Goal: Transaction & Acquisition: Obtain resource

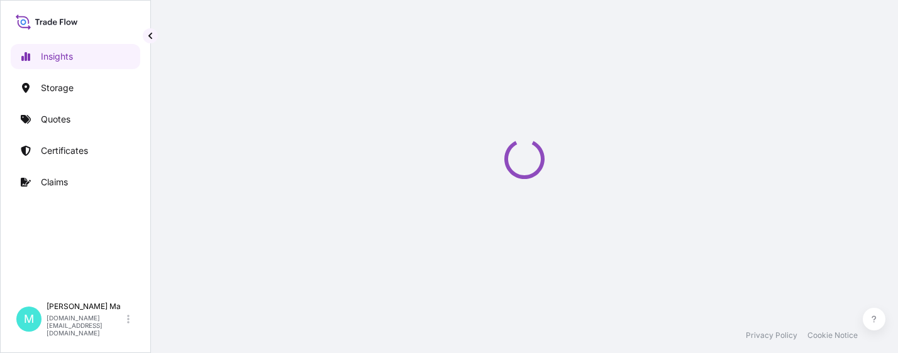
select select "2025"
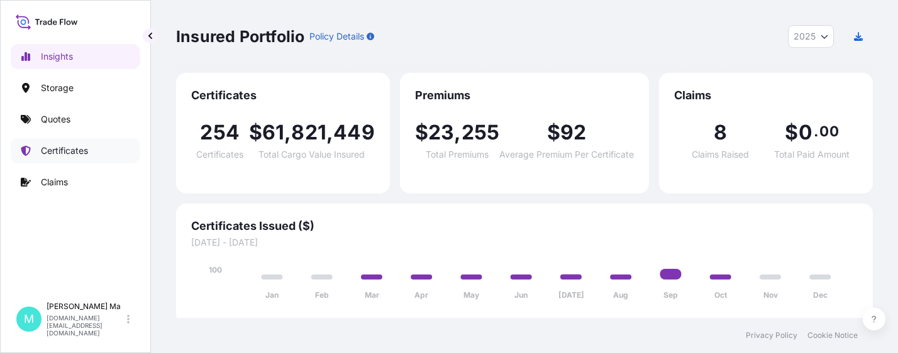
click at [92, 148] on link "Certificates" at bounding box center [76, 150] width 130 height 25
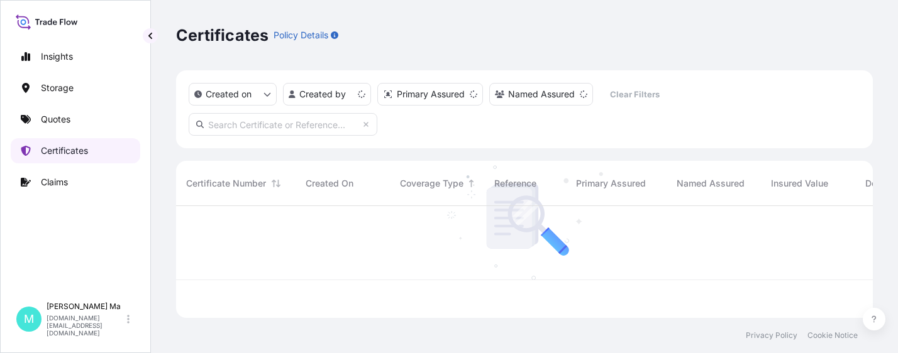
scroll to position [109, 687]
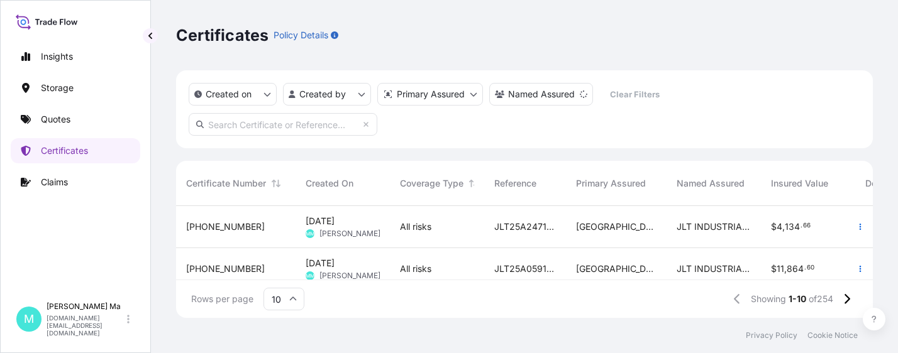
click at [65, 231] on div "Insights Storage Quotes Certificates Claims" at bounding box center [76, 164] width 130 height 263
click at [60, 237] on div "Insights Storage Quotes Certificates Claims" at bounding box center [76, 164] width 130 height 263
click at [51, 246] on div "Insights Storage Quotes Certificates Claims" at bounding box center [76, 164] width 130 height 263
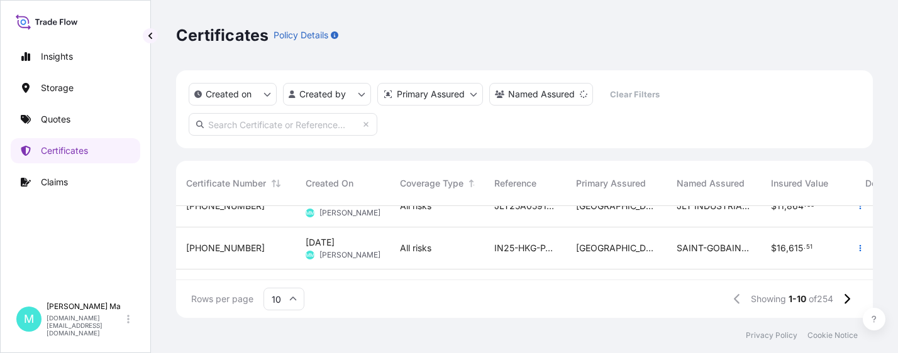
scroll to position [0, 0]
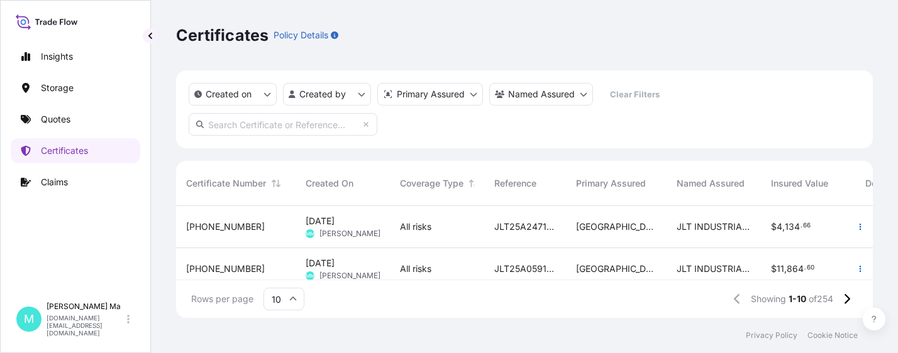
click at [155, 141] on div "Certificates Policy Details Created on Created by Primary Assured Named Assured…" at bounding box center [524, 159] width 747 height 318
click at [157, 121] on div "Certificates Policy Details Created on Created by Primary Assured Named Assured…" at bounding box center [524, 159] width 747 height 318
click at [156, 107] on div "Certificates Policy Details Created on Created by Primary Assured Named Assured…" at bounding box center [524, 159] width 747 height 318
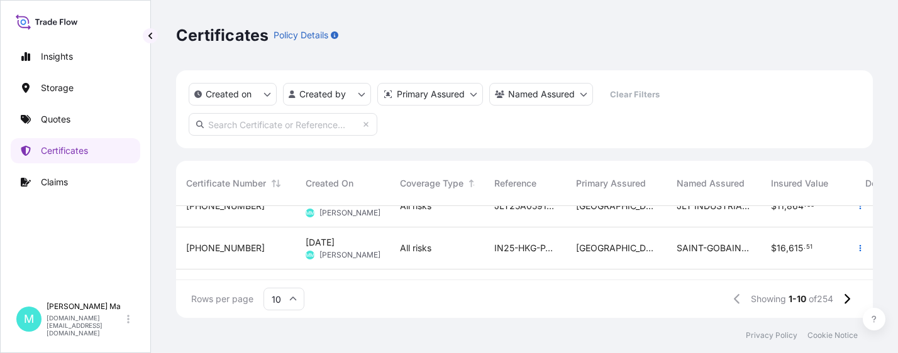
scroll to position [126, 0]
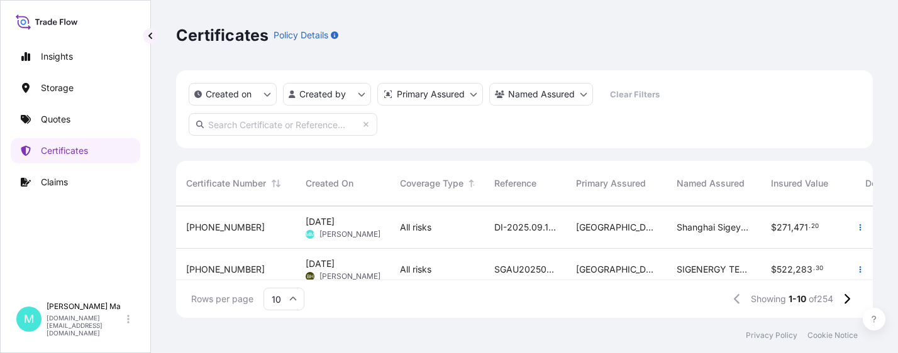
click at [258, 260] on div "31602-257-1" at bounding box center [235, 270] width 119 height 42
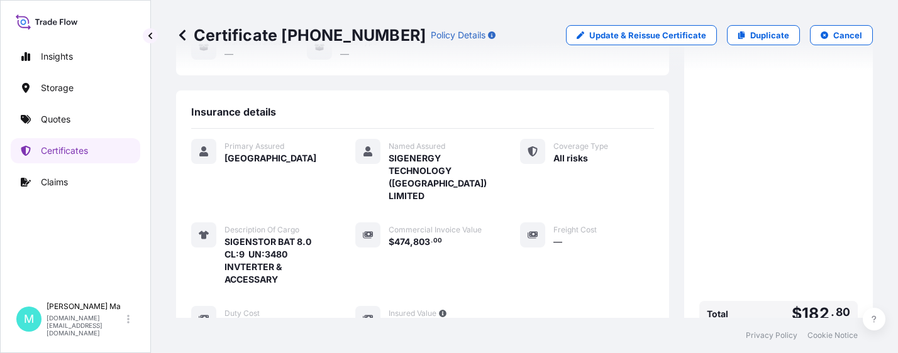
scroll to position [314, 0]
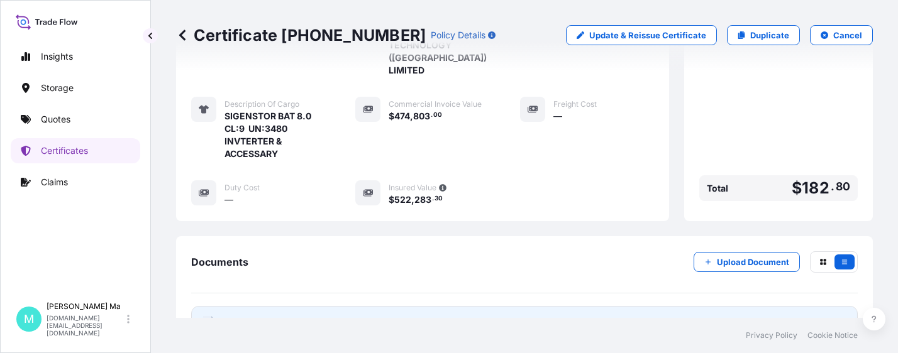
click at [326, 309] on link "PDF Certificate 2025-09-28" at bounding box center [524, 322] width 666 height 33
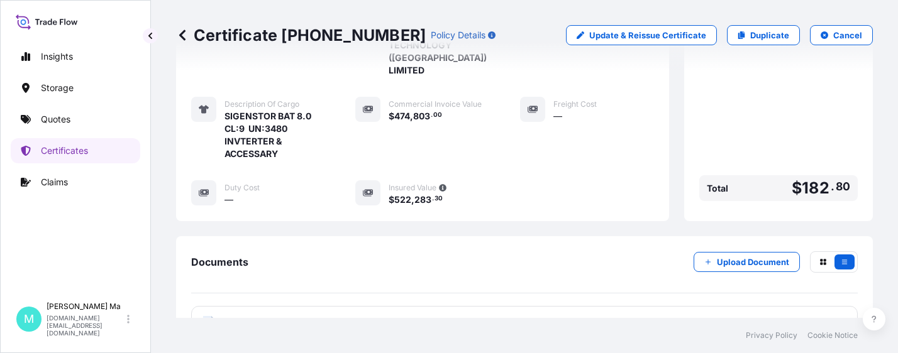
click at [182, 35] on icon at bounding box center [182, 35] width 13 height 13
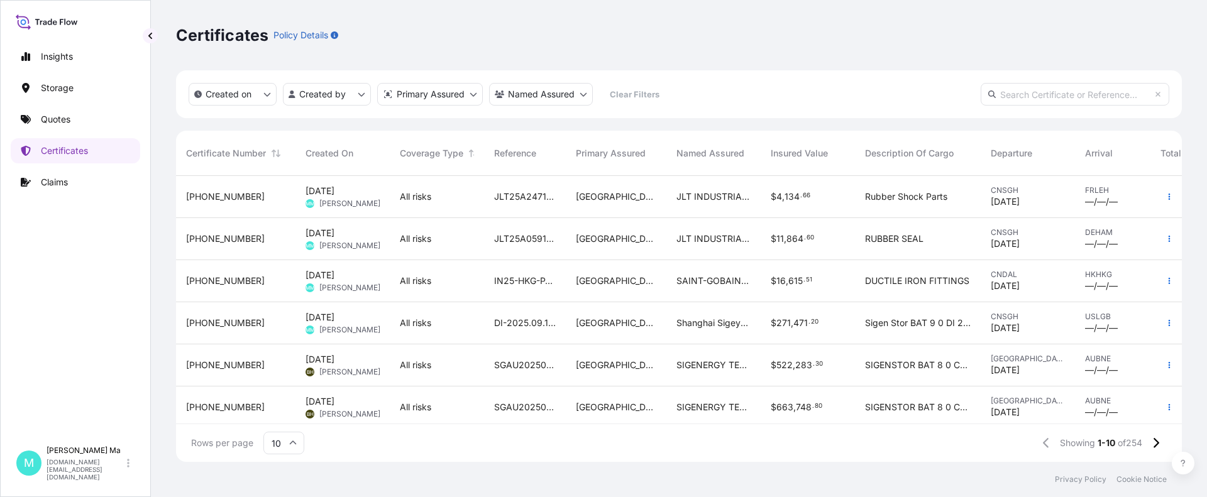
click at [265, 277] on div "31602-259-1" at bounding box center [235, 281] width 99 height 13
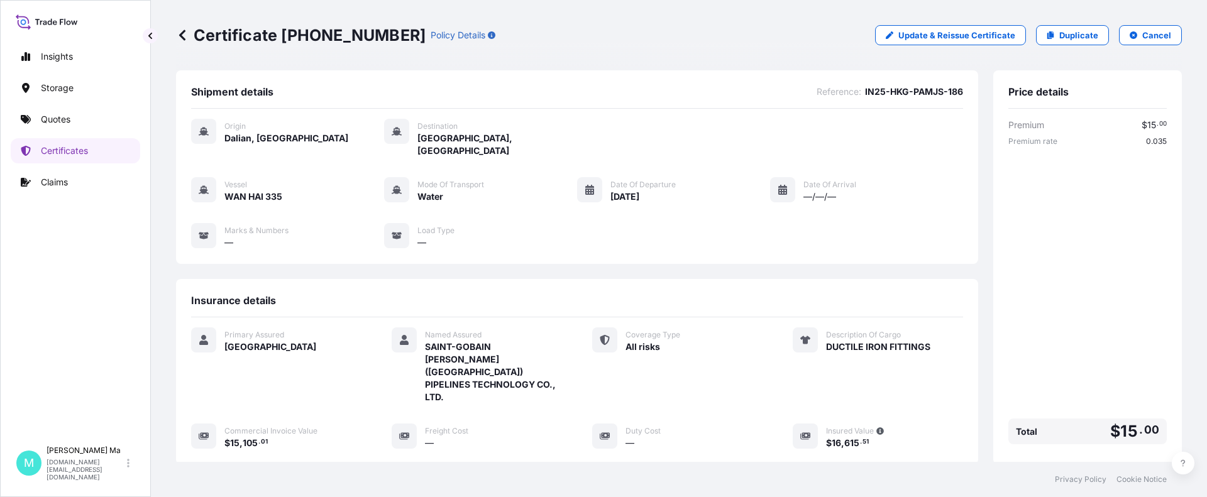
scroll to position [126, 0]
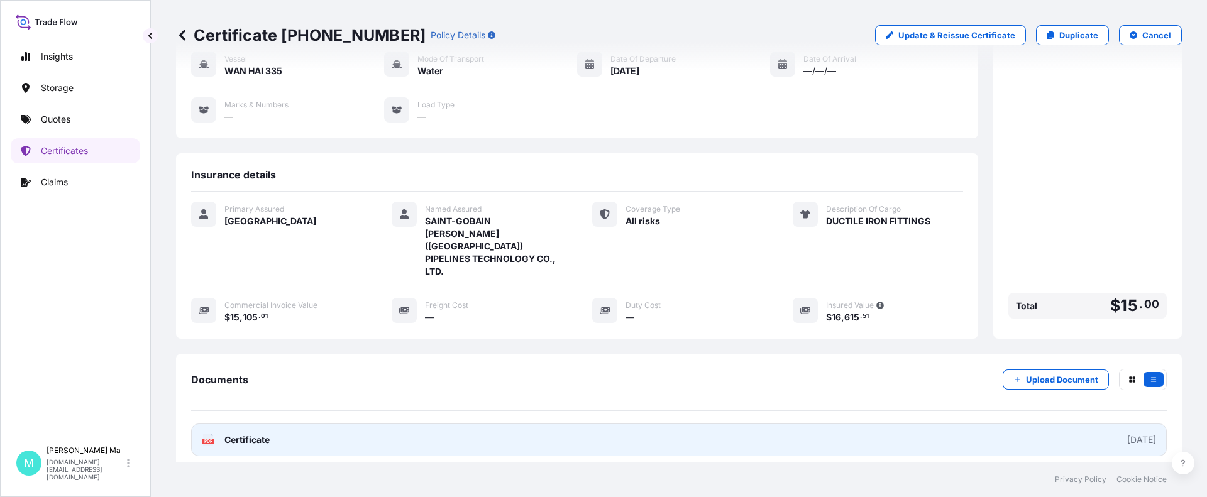
click at [299, 353] on link "PDF Certificate 2025-09-30" at bounding box center [679, 440] width 976 height 33
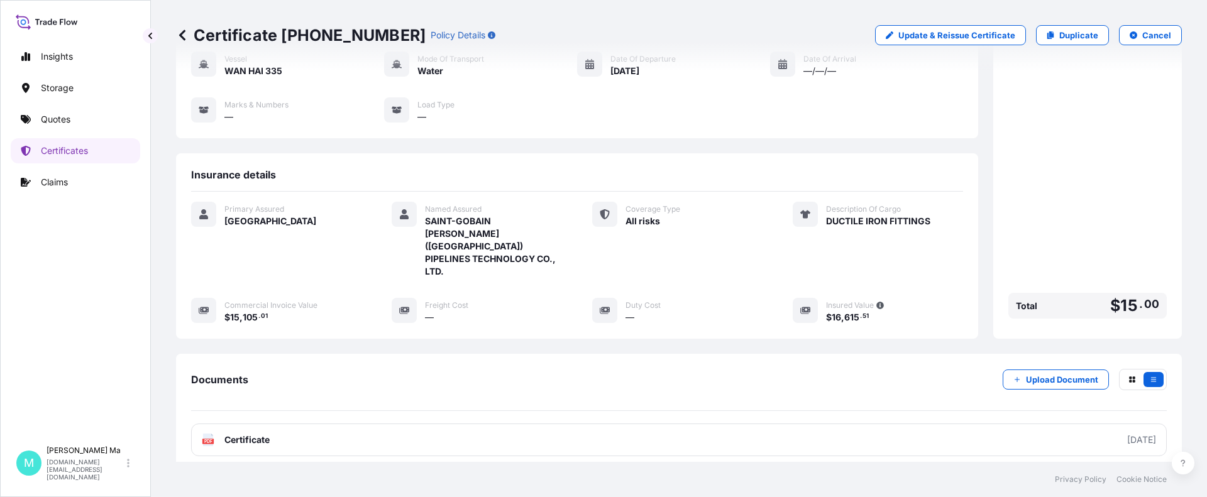
click at [183, 35] on icon at bounding box center [182, 35] width 13 height 13
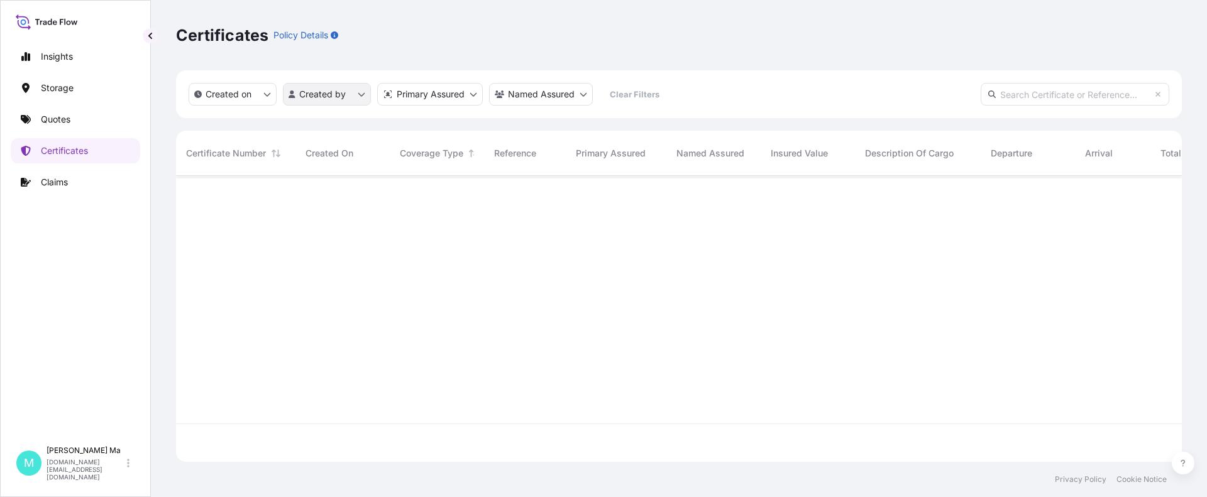
scroll to position [284, 996]
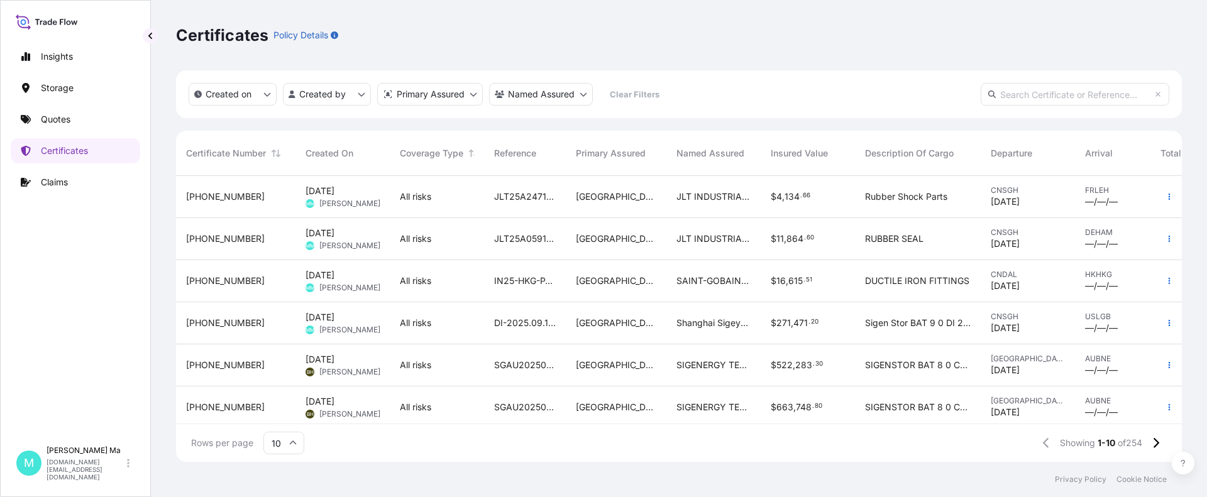
click at [261, 321] on div "31602-258-1" at bounding box center [235, 323] width 99 height 13
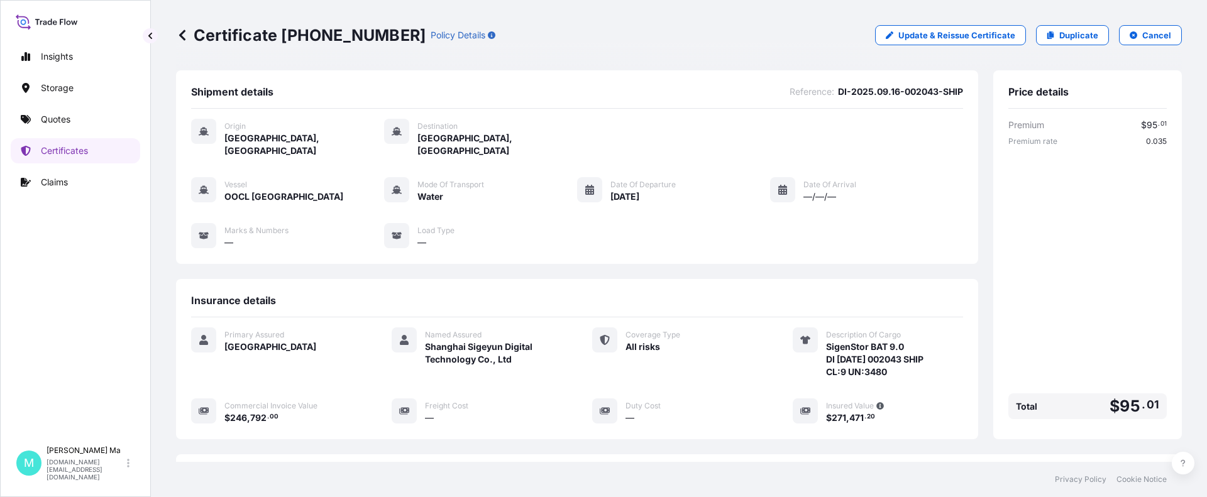
scroll to position [176, 0]
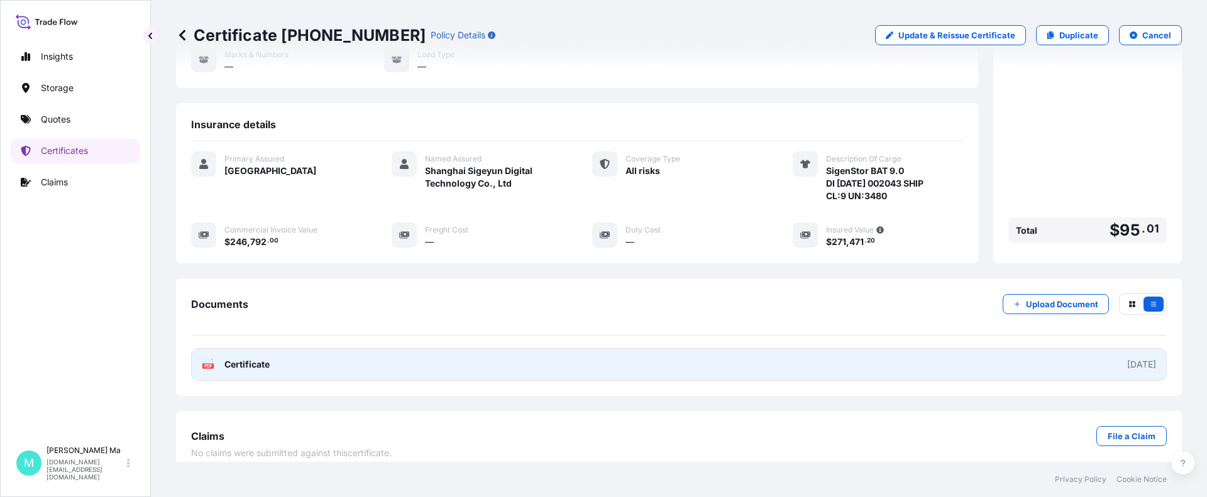
click at [338, 350] on link "PDF Certificate 2025-09-29" at bounding box center [679, 364] width 976 height 33
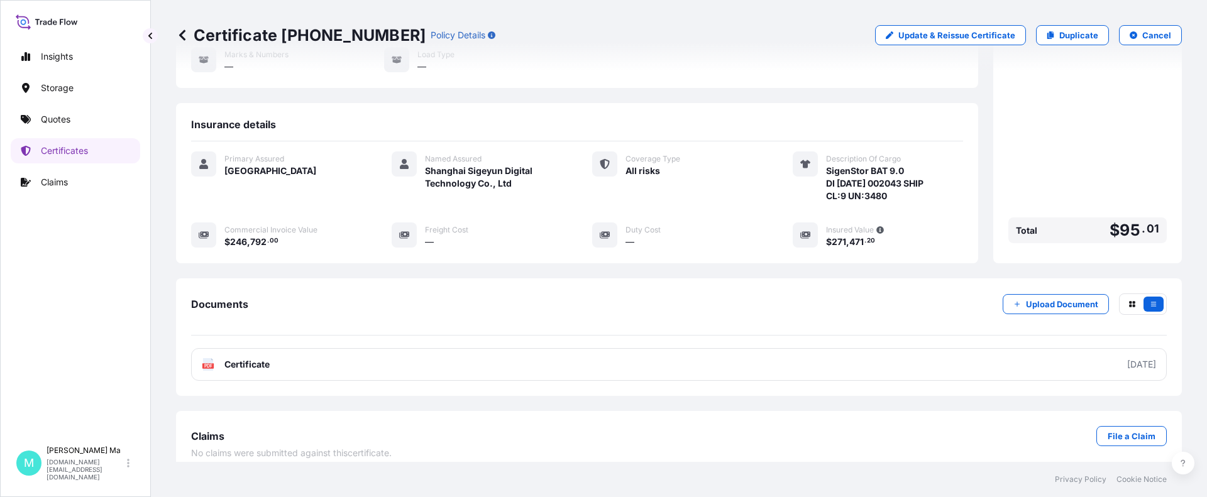
click at [179, 32] on icon at bounding box center [182, 35] width 13 height 13
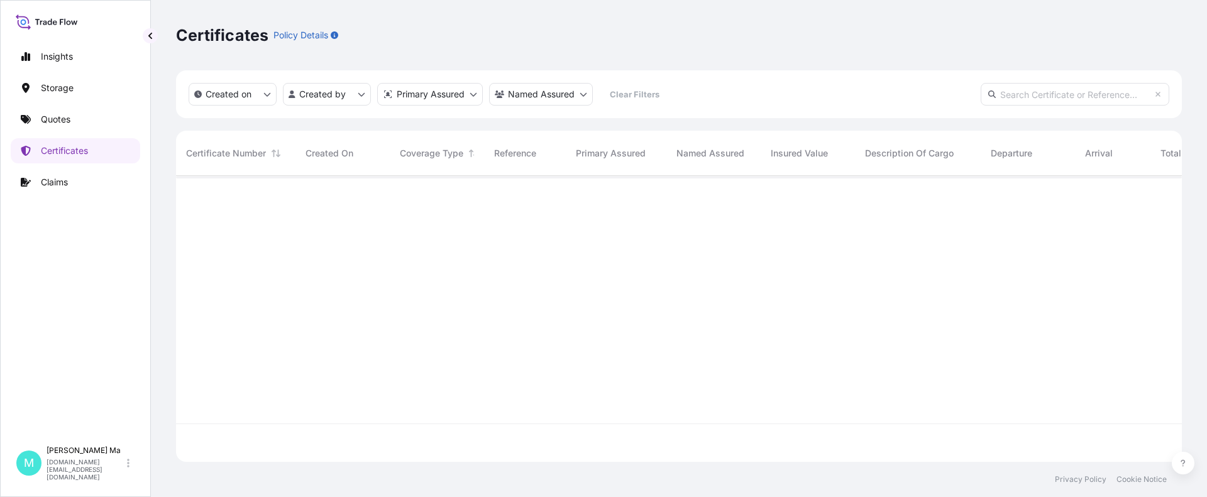
scroll to position [284, 996]
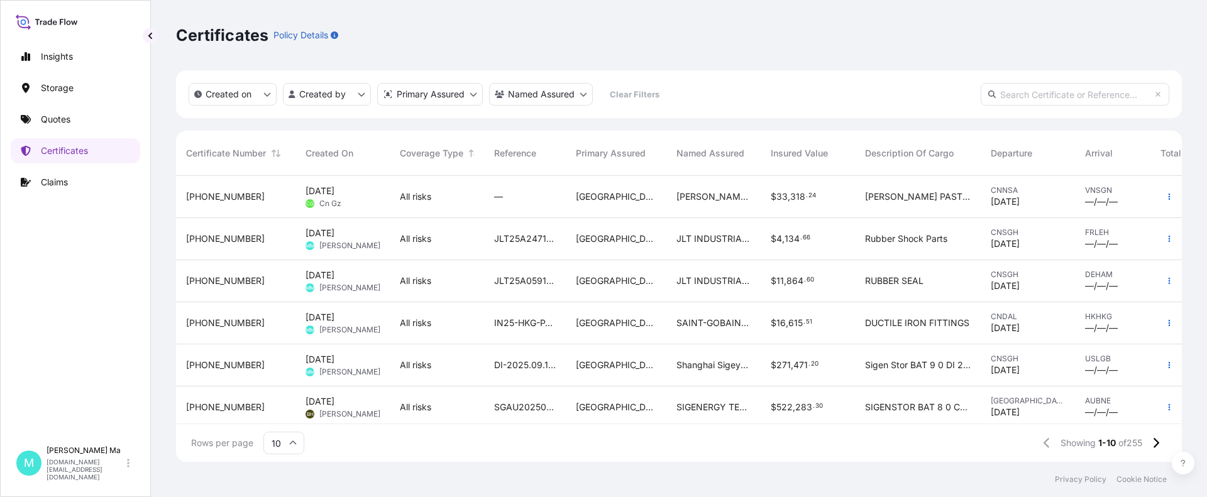
click at [270, 276] on div "31602-260-1" at bounding box center [235, 281] width 99 height 13
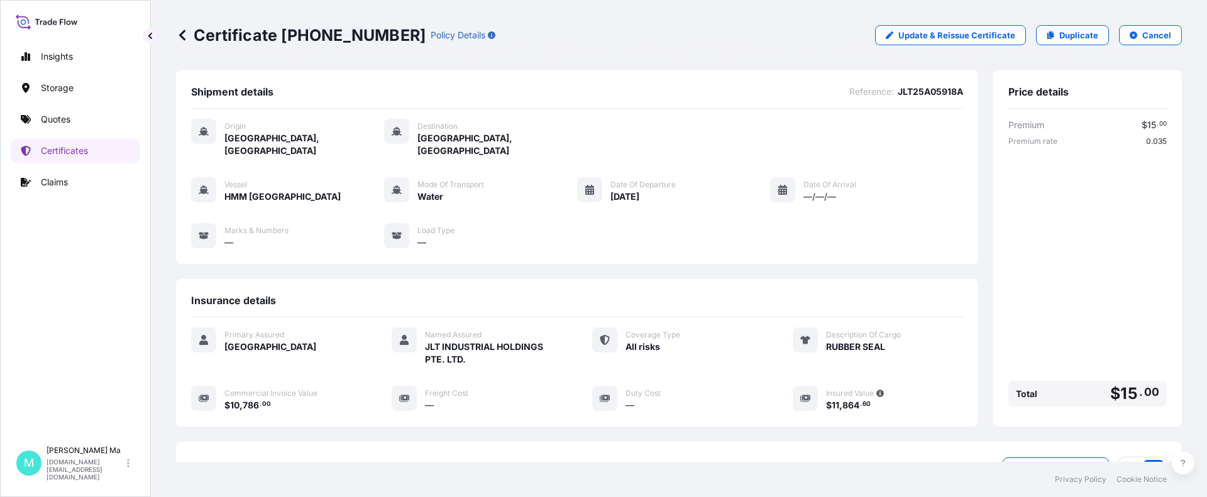
scroll to position [163, 0]
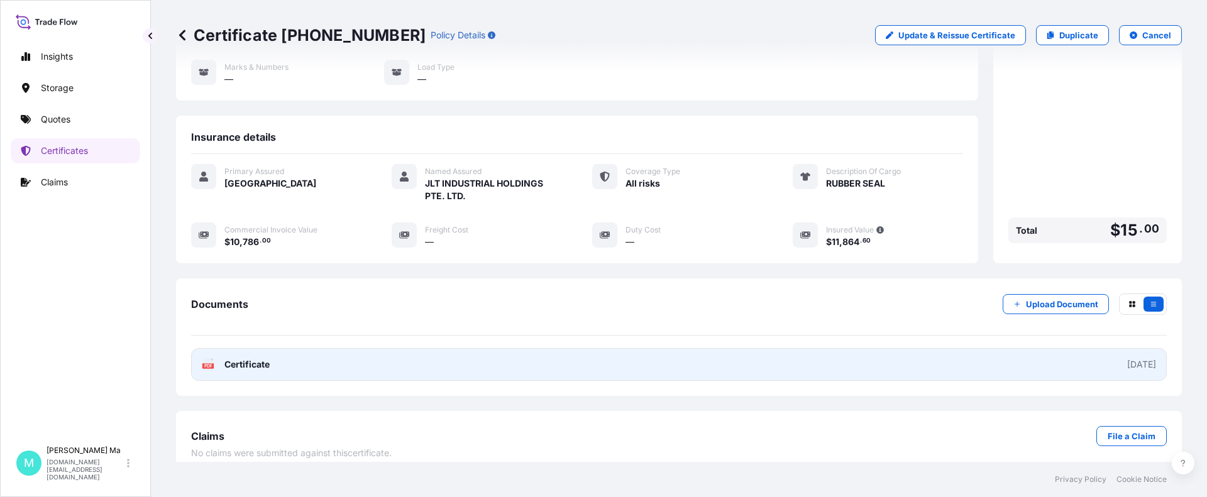
click at [294, 353] on link "PDF Certificate 2025-09-30" at bounding box center [679, 364] width 976 height 33
click at [284, 350] on link "PDF Certificate 2025-09-30" at bounding box center [679, 364] width 976 height 33
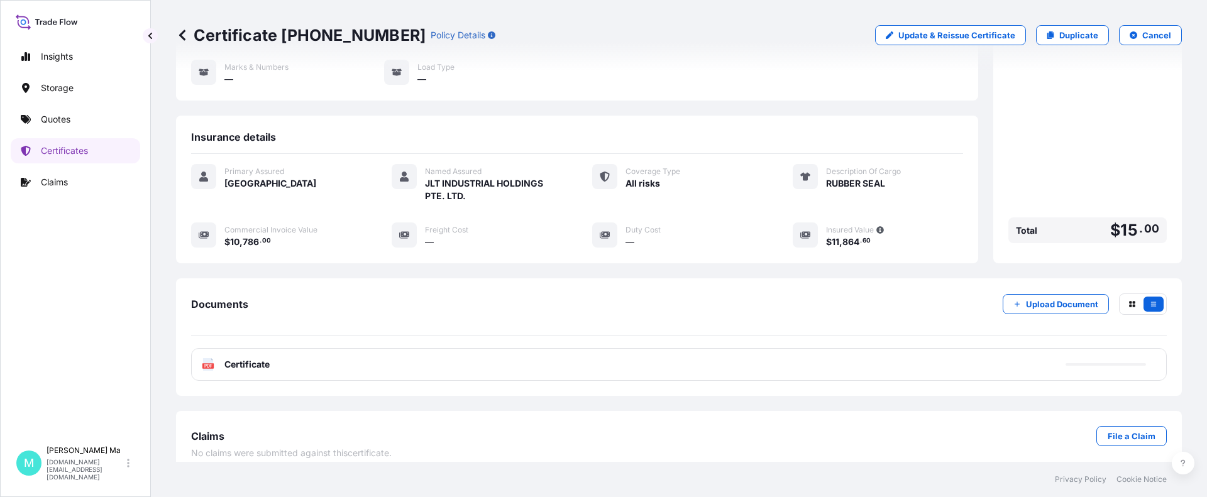
click at [181, 32] on icon at bounding box center [182, 35] width 13 height 13
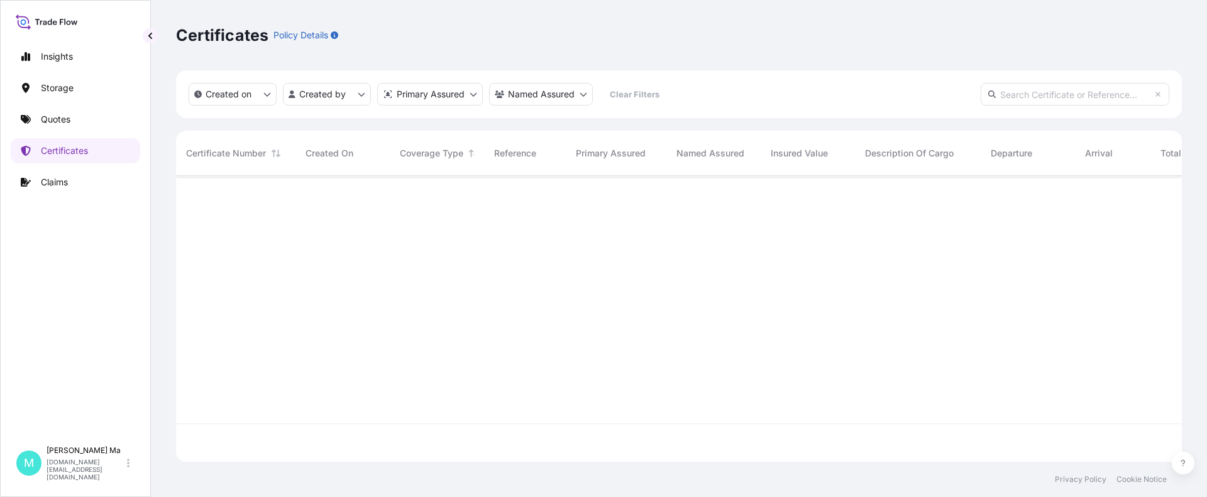
scroll to position [284, 996]
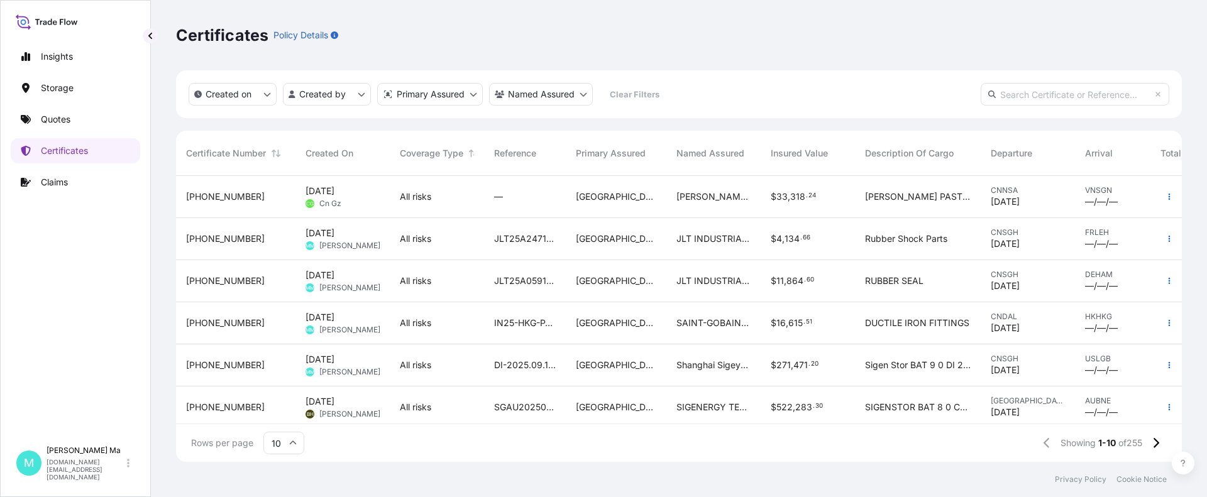
click at [258, 245] on div "31602-261-1" at bounding box center [235, 239] width 99 height 13
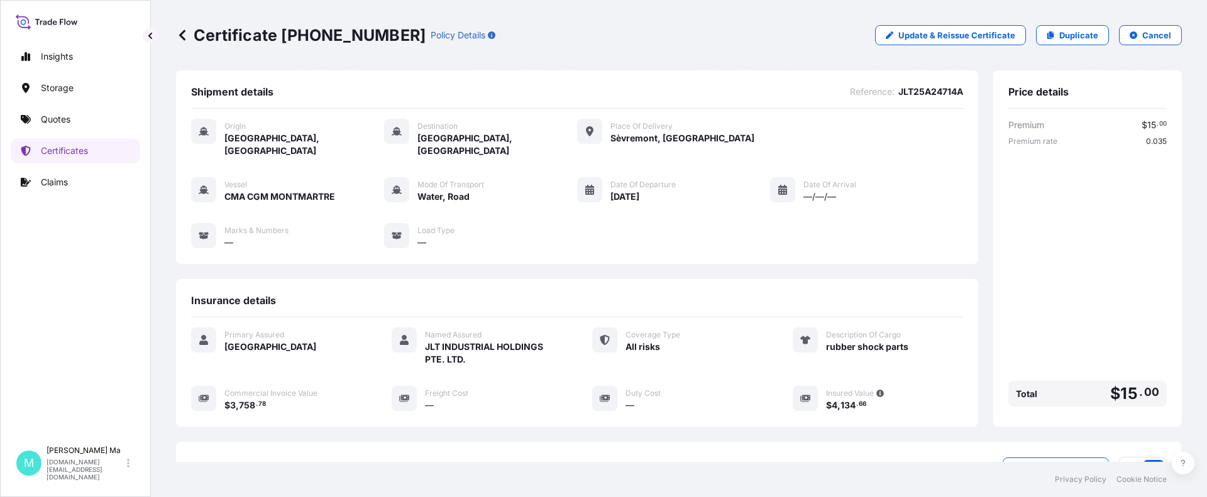
scroll to position [163, 0]
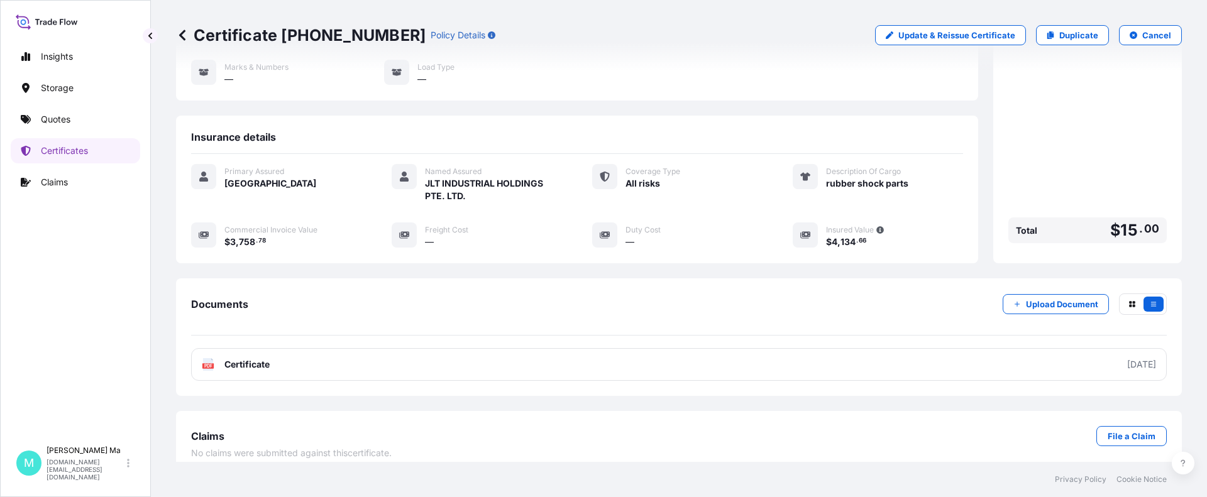
click at [275, 353] on div "Documents Upload Document PDF Certificate 2025-09-30" at bounding box center [679, 338] width 1006 height 118
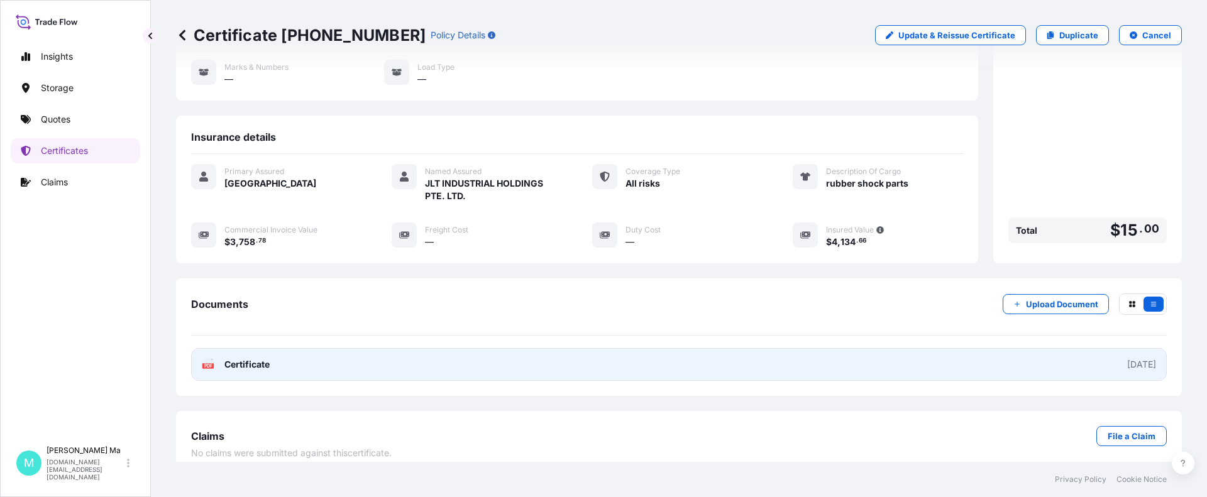
click at [299, 353] on link "PDF Certificate 2025-09-30" at bounding box center [679, 364] width 976 height 33
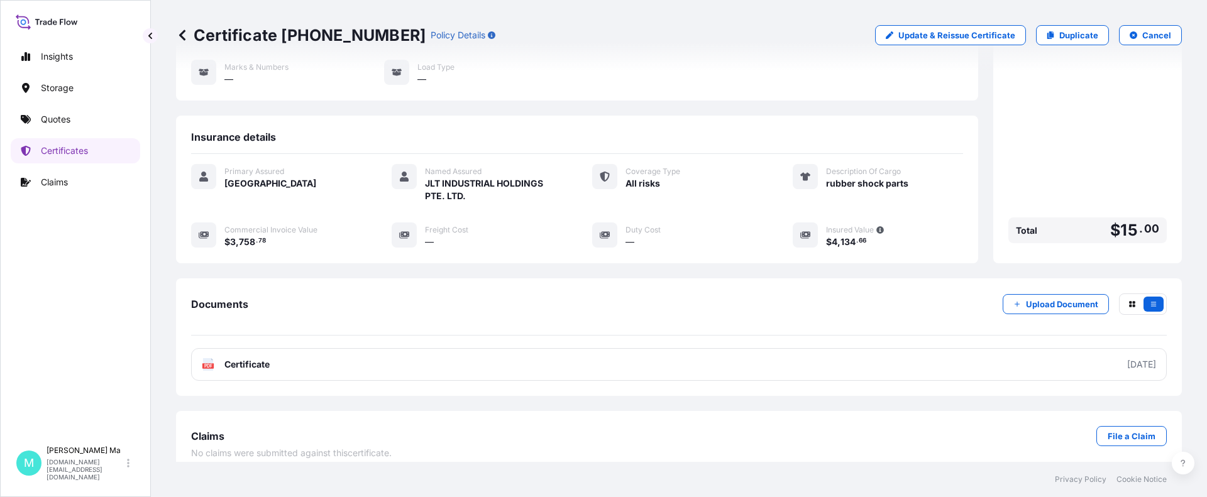
click at [180, 36] on icon at bounding box center [182, 35] width 13 height 13
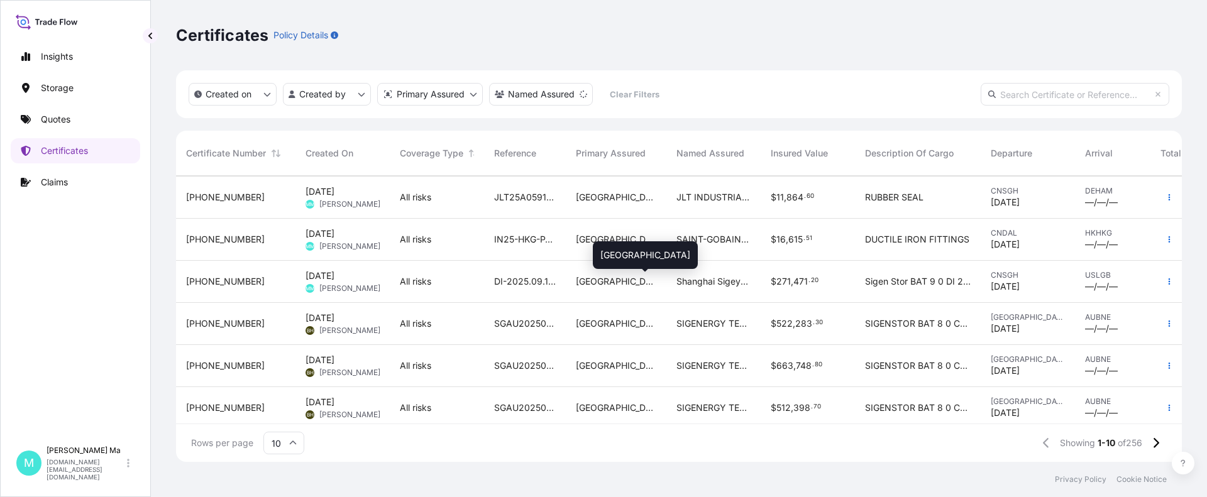
scroll to position [63, 0]
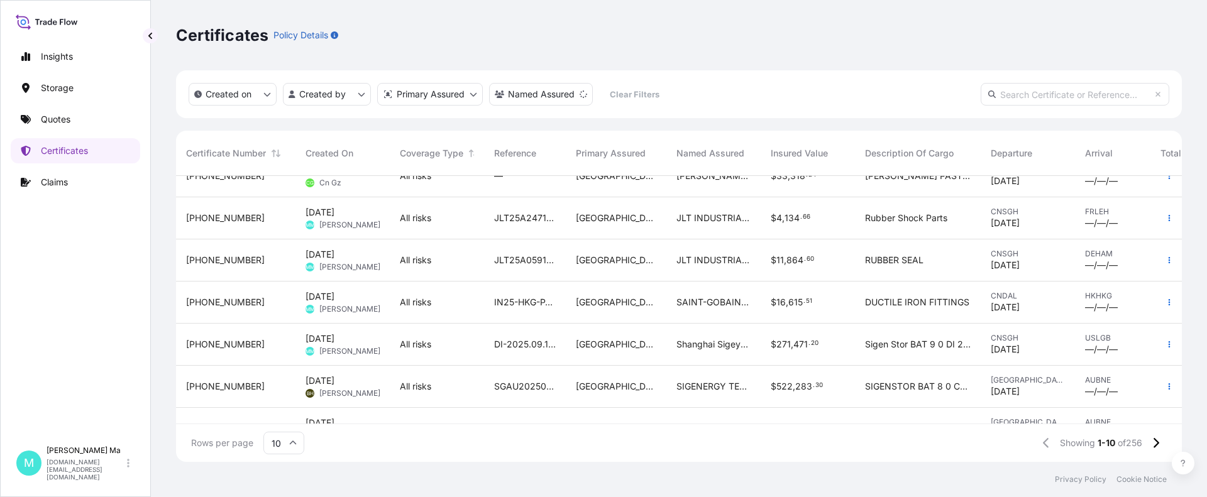
click at [757, 36] on div "Certificates Policy Details" at bounding box center [679, 35] width 1006 height 20
click at [95, 120] on link "Quotes" at bounding box center [76, 119] width 130 height 25
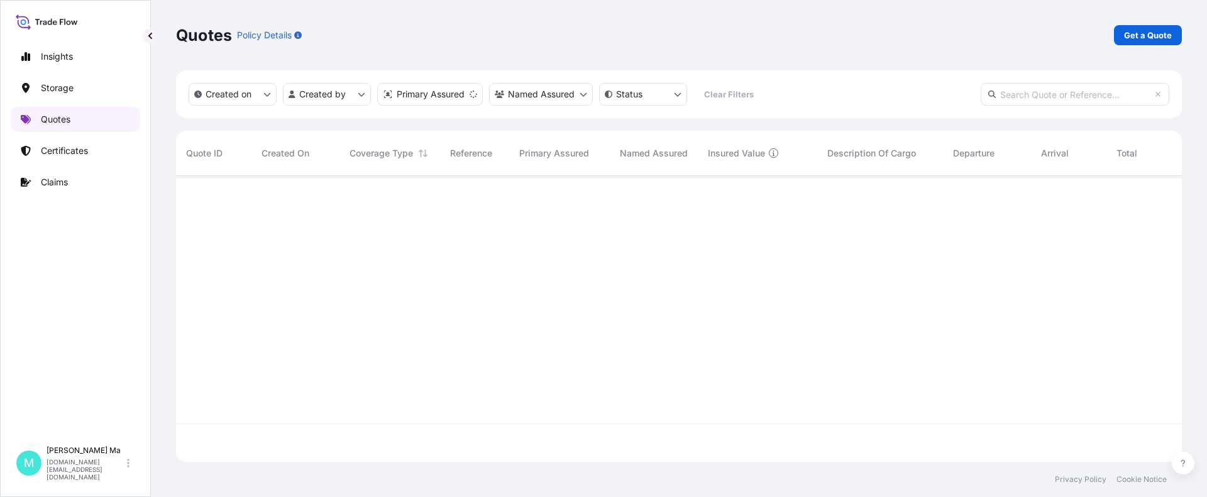
scroll to position [284, 996]
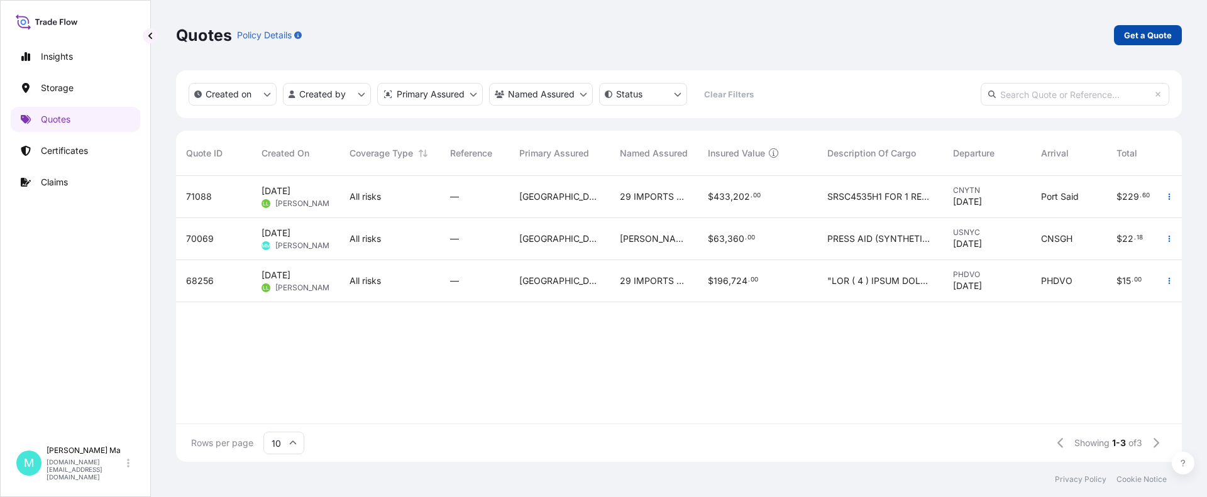
click at [897, 35] on p "Get a Quote" at bounding box center [1148, 35] width 48 height 13
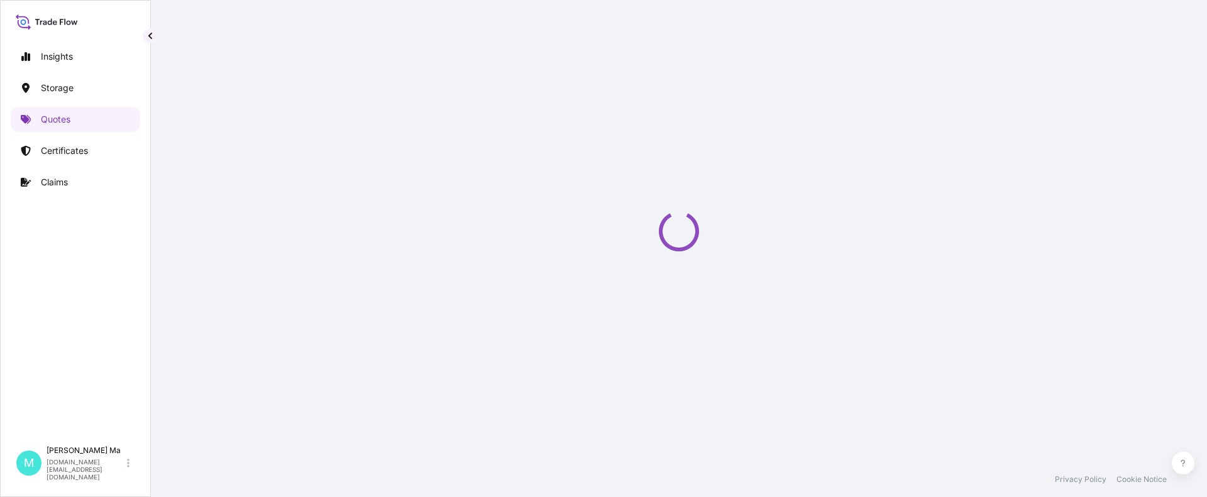
select select "Water"
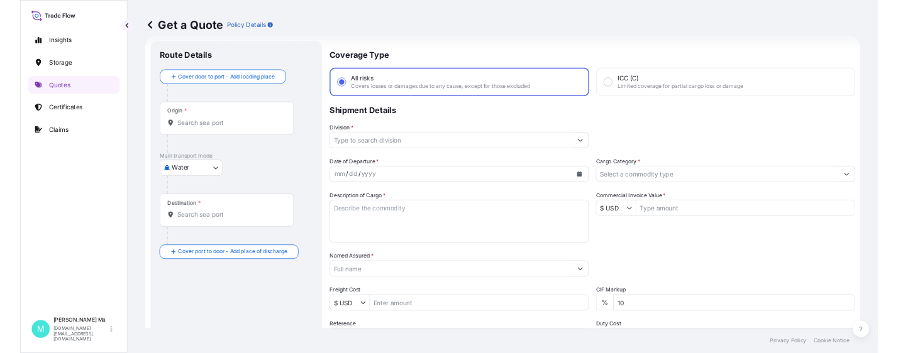
scroll to position [192, 0]
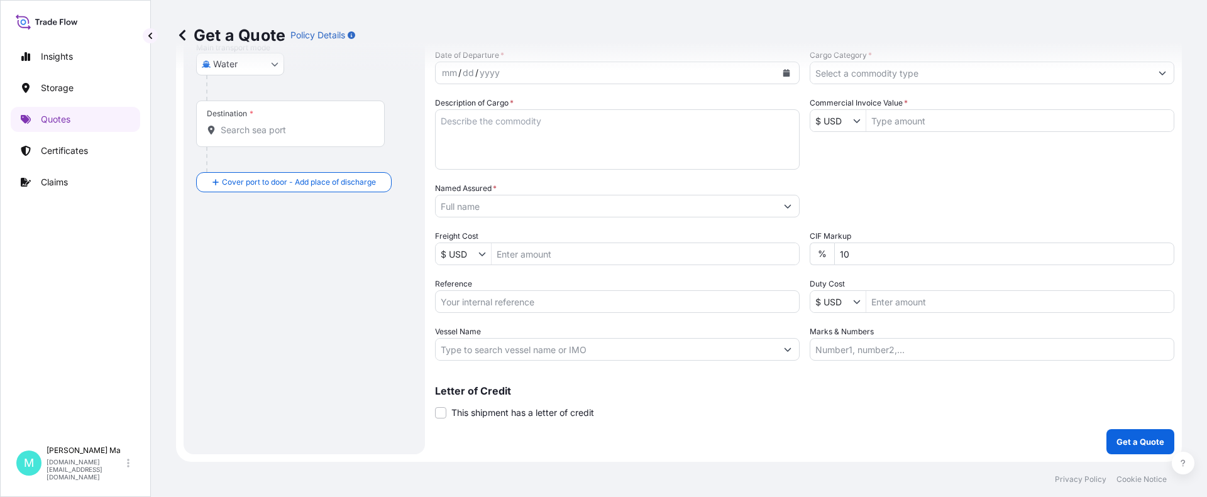
click at [834, 122] on input "$ USD" at bounding box center [831, 120] width 43 height 23
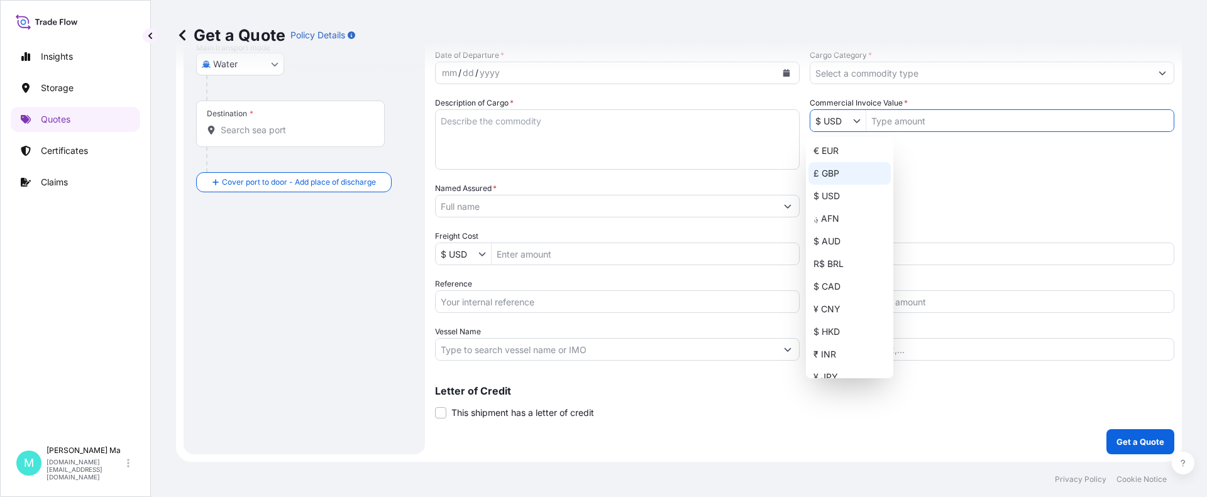
click at [831, 171] on div "£ GBP" at bounding box center [850, 173] width 82 height 23
type input "£ GBP"
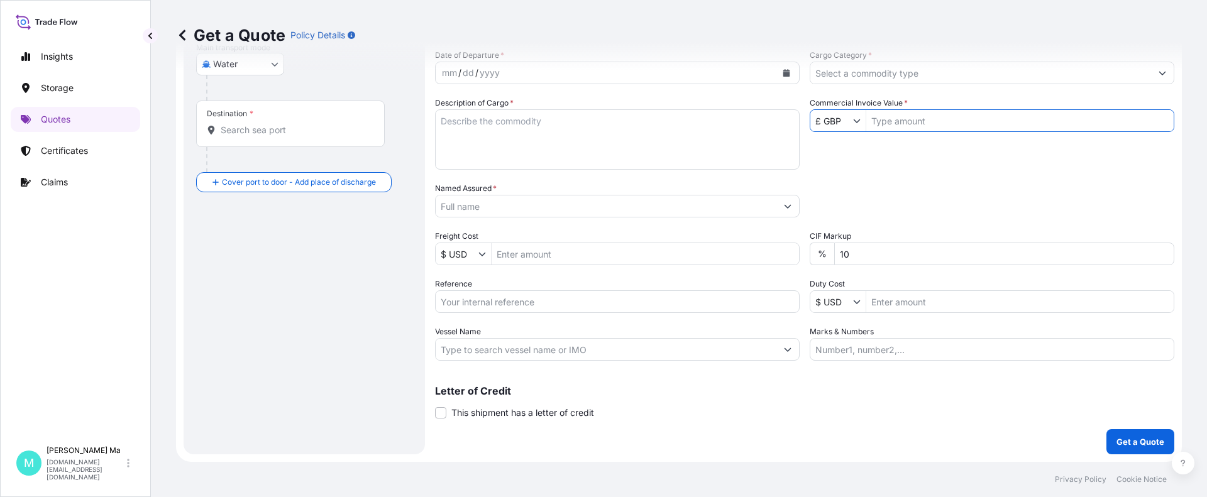
click at [897, 119] on input "Commercial Invoice Value *" at bounding box center [1019, 120] width 307 height 23
paste input "7842.48"
type input "7,842.48"
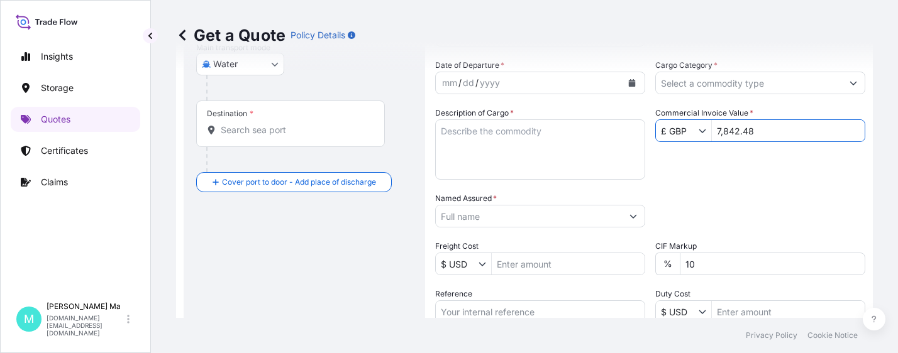
click at [775, 159] on div "Date of Departure * mm / dd / yyyy Cargo Category * Description of Cargo * Comm…" at bounding box center [650, 215] width 430 height 312
click at [778, 83] on input "Cargo Category *" at bounding box center [749, 83] width 186 height 23
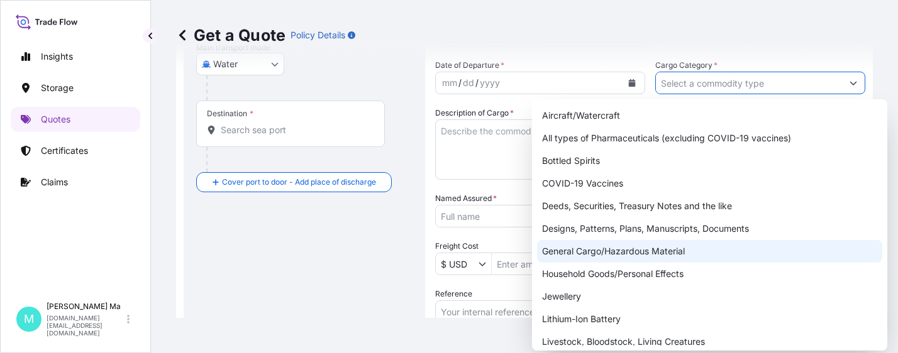
click at [588, 251] on div "General Cargo/Hazardous Material" at bounding box center [709, 251] width 345 height 23
type input "General Cargo/Hazardous Material"
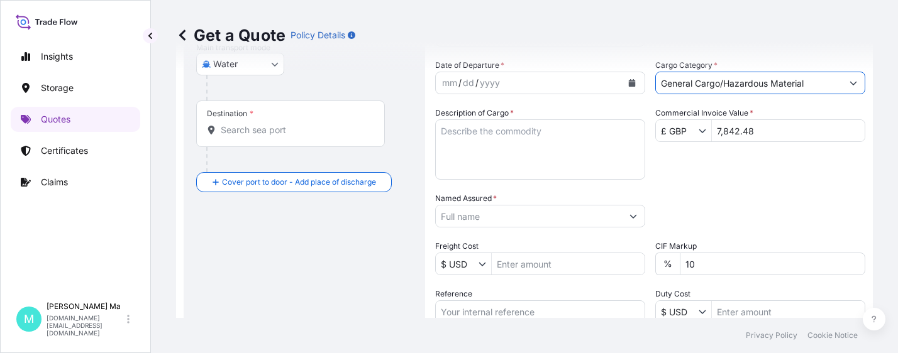
click at [502, 312] on input "Reference" at bounding box center [540, 312] width 210 height 23
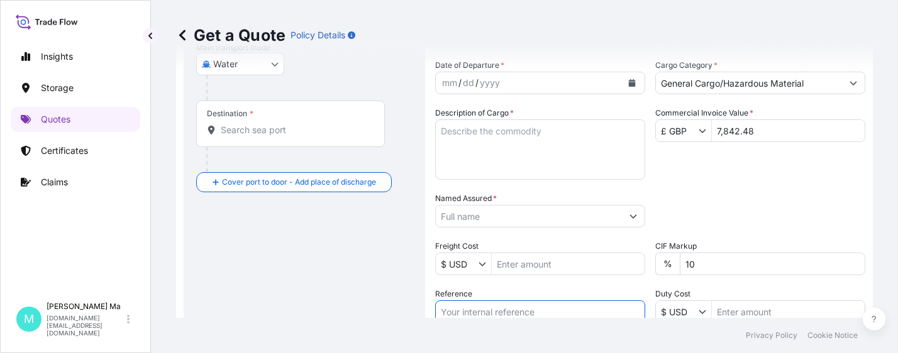
paste input "PO002090"
type input "PO002090"
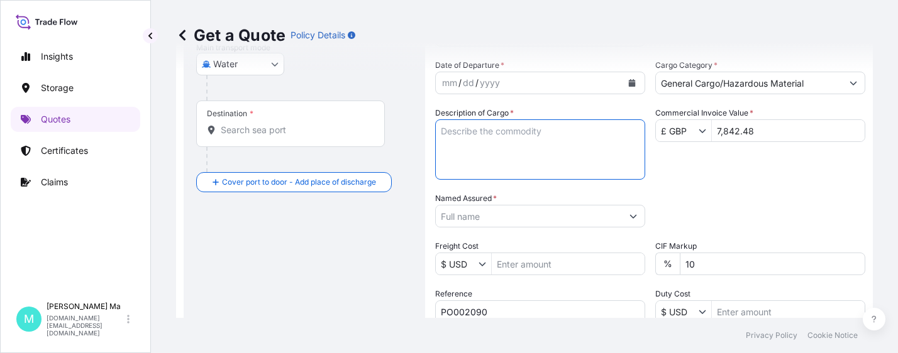
click at [551, 132] on textarea "Description of Cargo *" at bounding box center [540, 149] width 210 height 60
type textarea "PE FITTING"
click at [497, 214] on input "Named Assured *" at bounding box center [529, 216] width 186 height 23
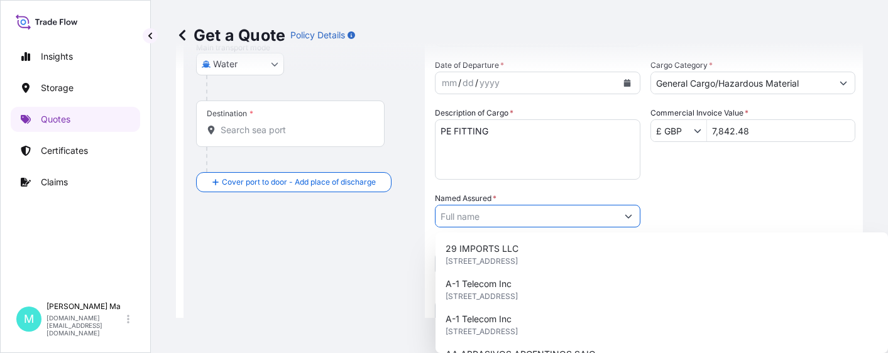
paste input "AVK SYNTEC(ANHUI) CO.,LTD"
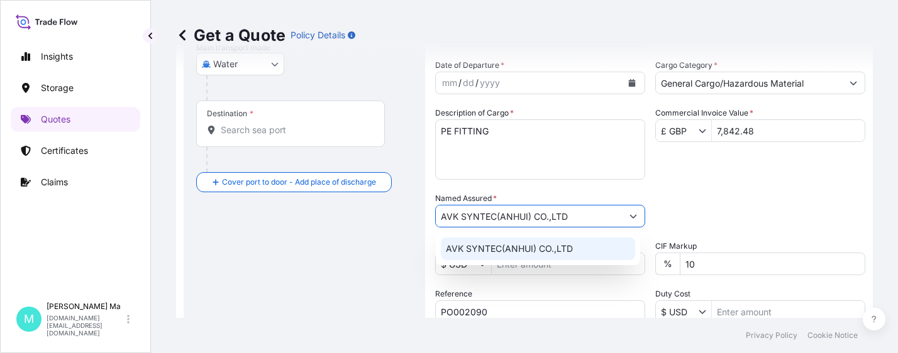
click at [574, 248] on div "AVK SYNTEC(ANHUI) CO.,LTD" at bounding box center [538, 249] width 194 height 23
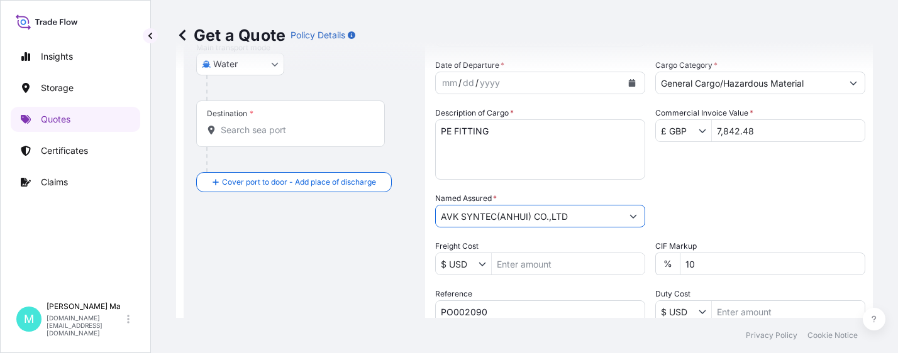
type input "AVK SYNTEC(ANHUI) CO.,LTD"
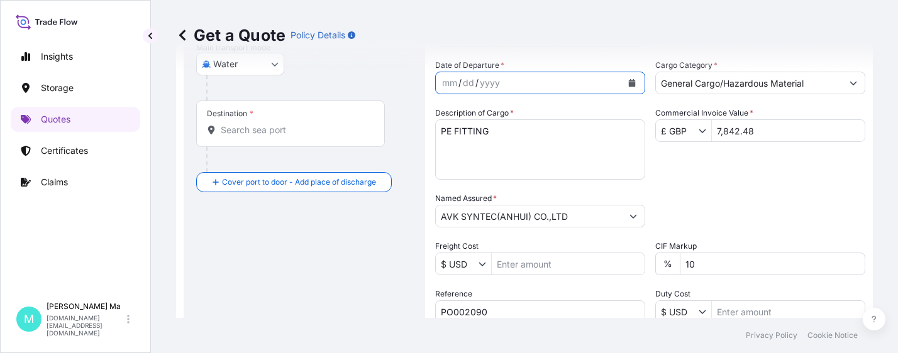
click at [629, 81] on icon "Calendar" at bounding box center [632, 83] width 7 height 8
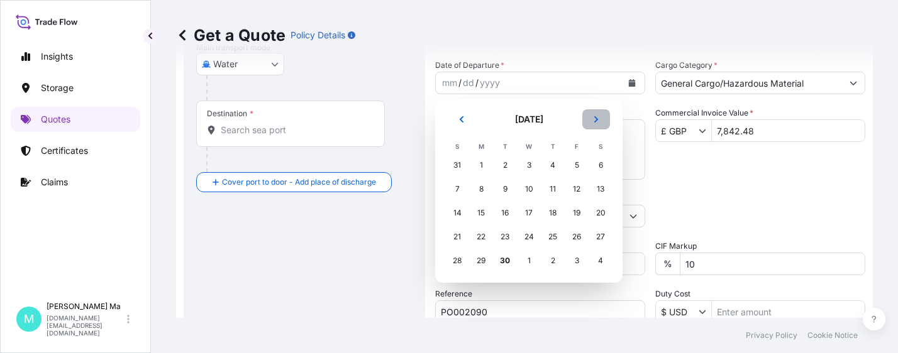
click at [596, 118] on icon "Next" at bounding box center [596, 119] width 4 height 6
click at [600, 165] on div "4" at bounding box center [600, 165] width 23 height 23
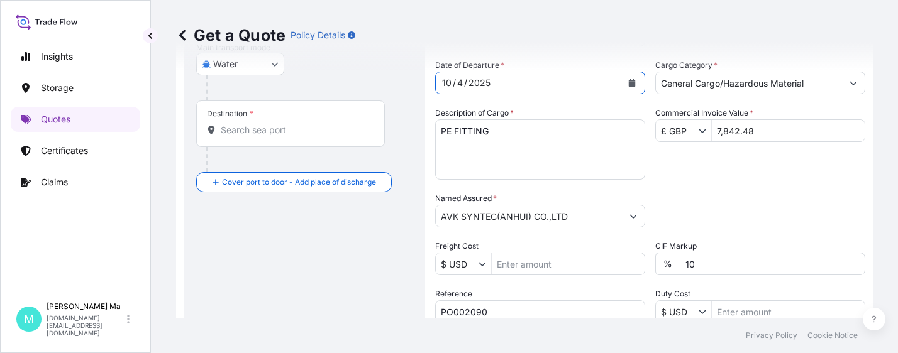
scroll to position [4, 0]
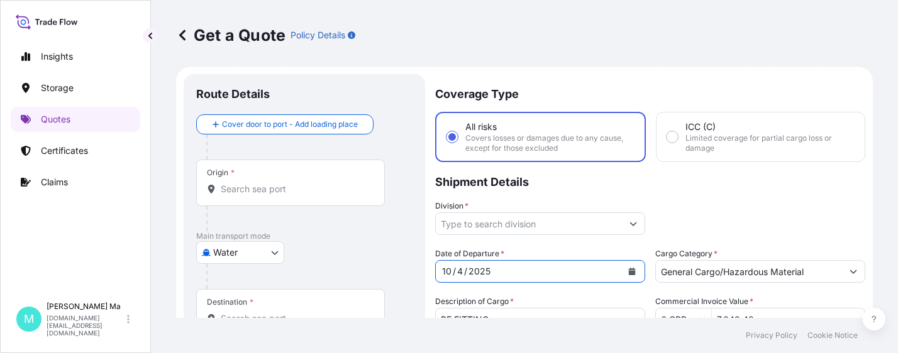
click at [616, 226] on div at bounding box center [540, 224] width 210 height 23
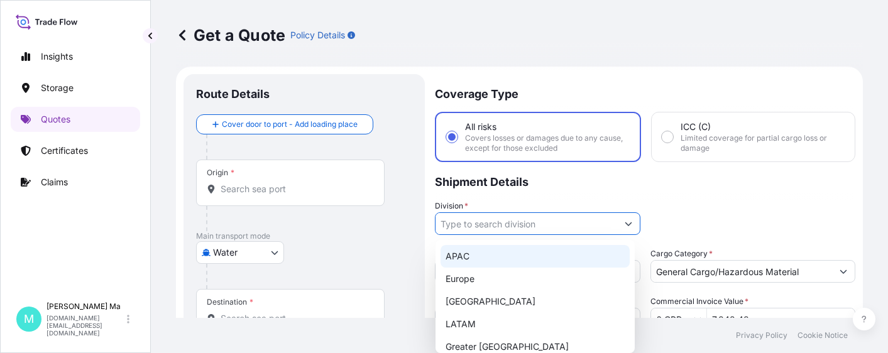
click at [489, 257] on div "APAC" at bounding box center [535, 256] width 189 height 23
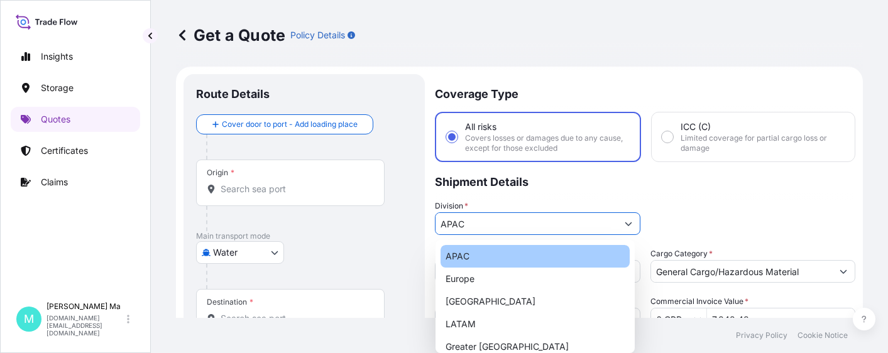
type input "APAC"
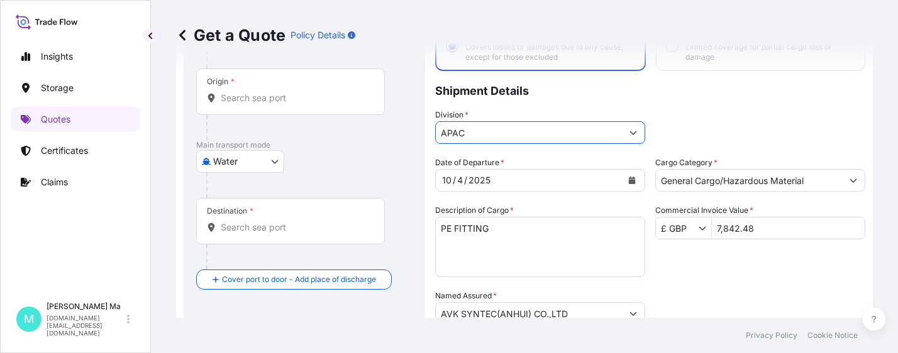
scroll to position [0, 0]
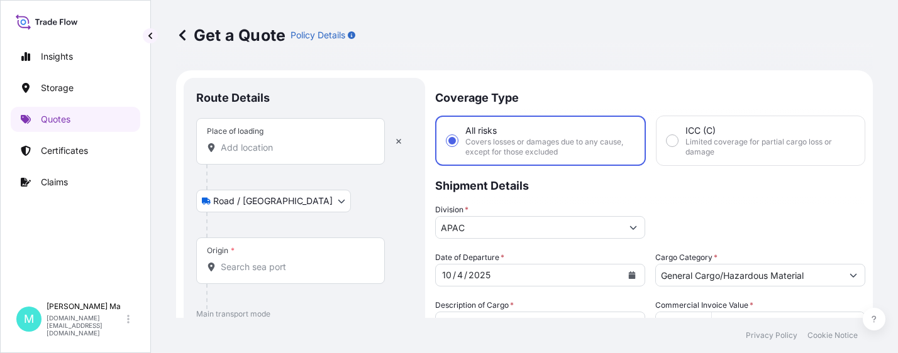
click at [316, 148] on input "Place of loading" at bounding box center [295, 147] width 148 height 13
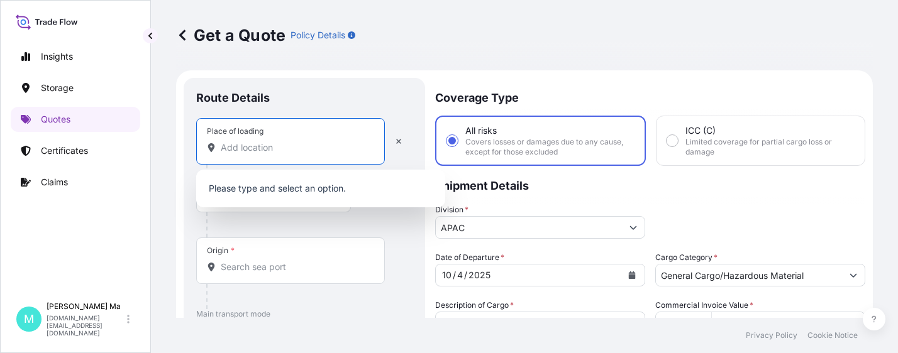
paste input "Wujiang Industry Park Hexian County,Maanshan City Anhui"
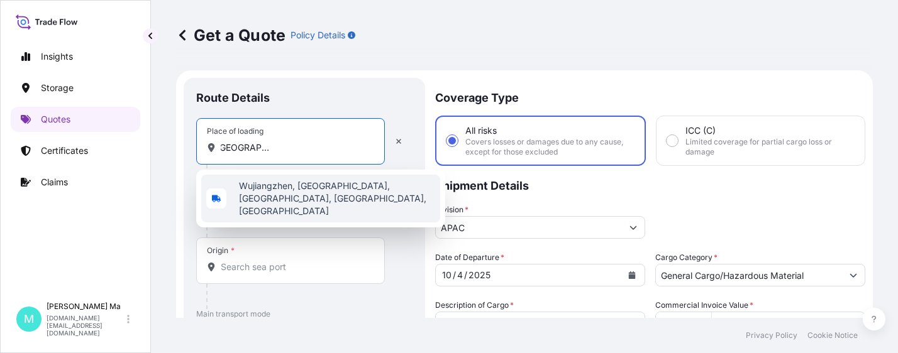
click at [288, 197] on span "Wujiangzhen, He County, Maanshan, Anhui, China" at bounding box center [337, 199] width 196 height 38
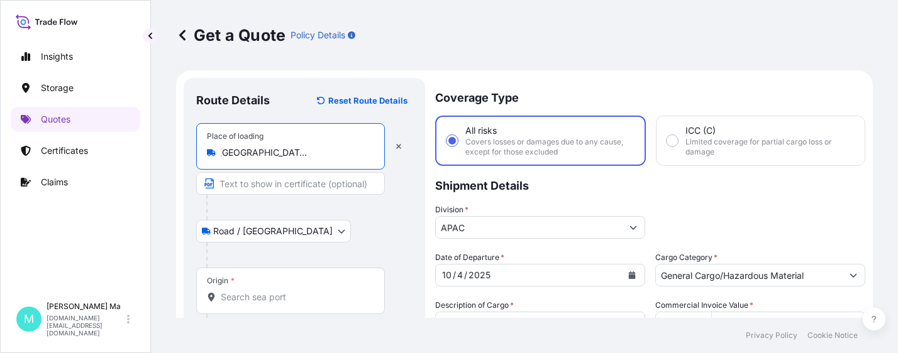
type input "Wujiangzhen, He County, Maanshan, Anhui, China"
click at [283, 294] on input "Origin *" at bounding box center [295, 297] width 148 height 13
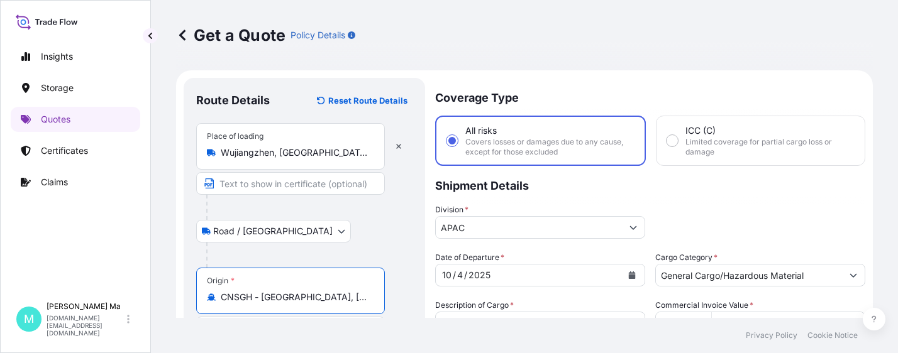
scroll to position [251, 0]
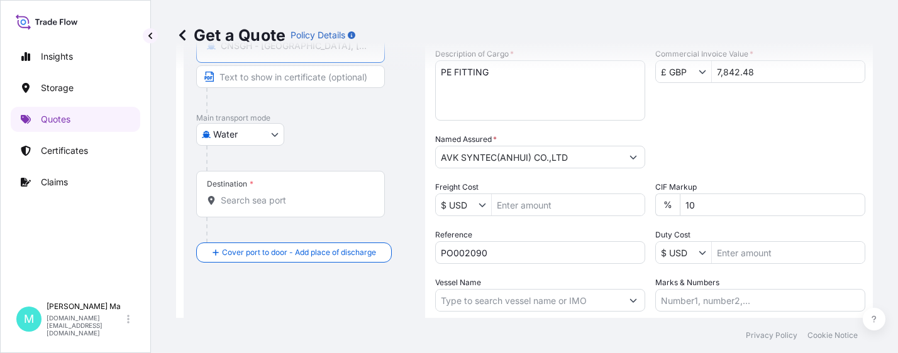
type input "CNSGH - Shanghai, China"
click at [284, 204] on input "Destination *" at bounding box center [295, 200] width 148 height 13
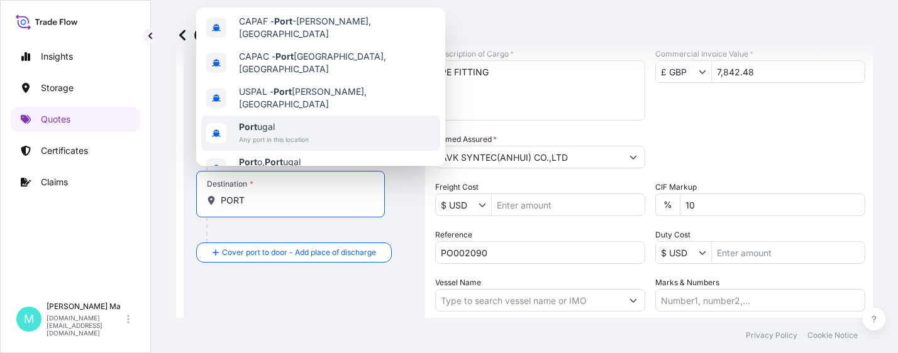
scroll to position [0, 0]
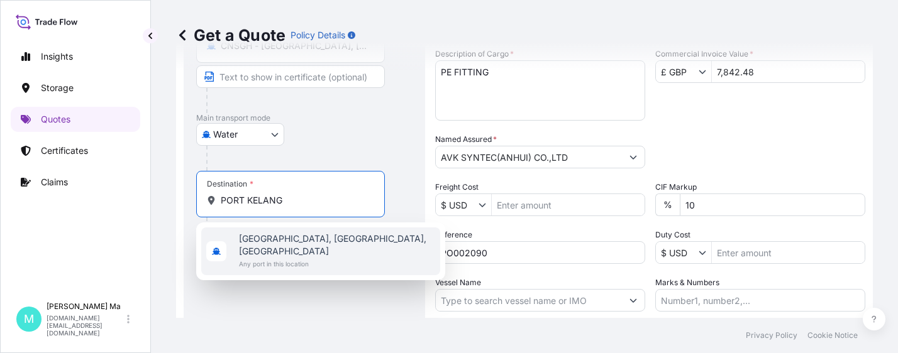
click at [317, 245] on span "Port Klang, Selangor, Malaysia" at bounding box center [337, 245] width 196 height 25
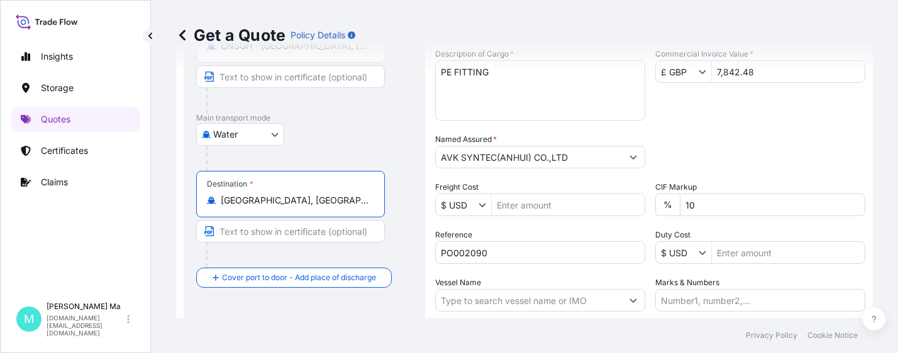
type input "Port Klang, Selangor, Malaysia"
click at [531, 305] on input "Vessel Name" at bounding box center [529, 300] width 186 height 23
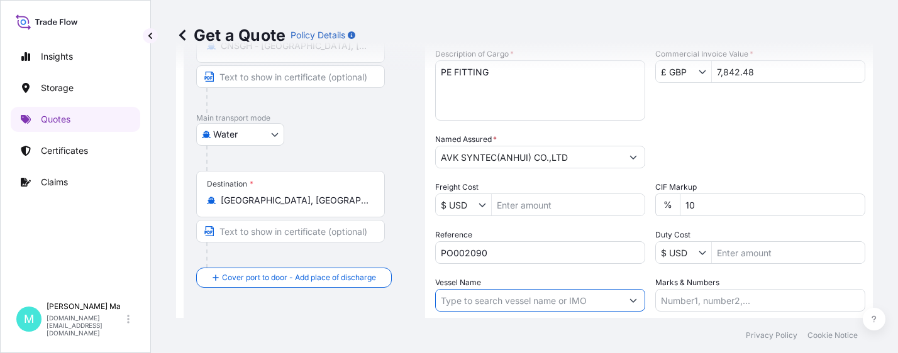
paste input "SHANGHAI VOYAGER"
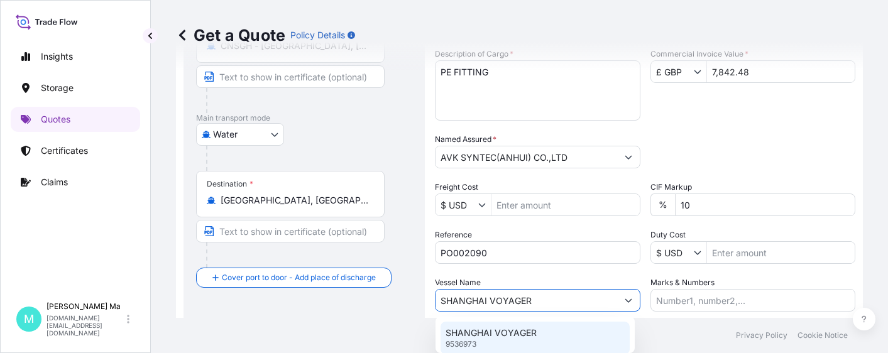
click at [537, 341] on div "SHANGHAI VOYAGER 9536973" at bounding box center [535, 338] width 189 height 33
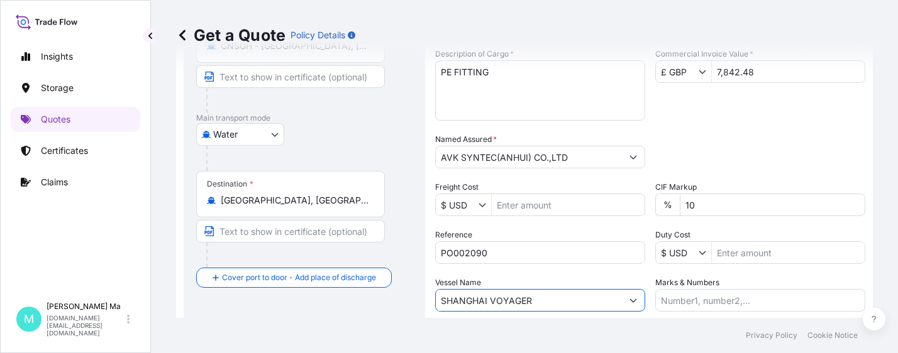
scroll to position [346, 0]
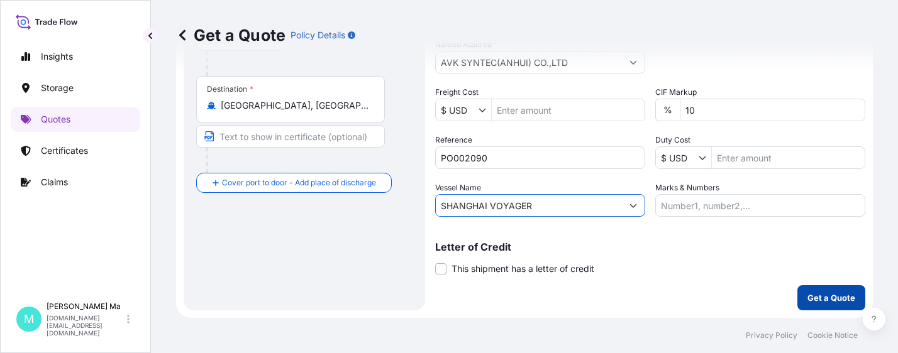
type input "SHANGHAI VOYAGER"
click at [807, 297] on p "Get a Quote" at bounding box center [831, 298] width 48 height 13
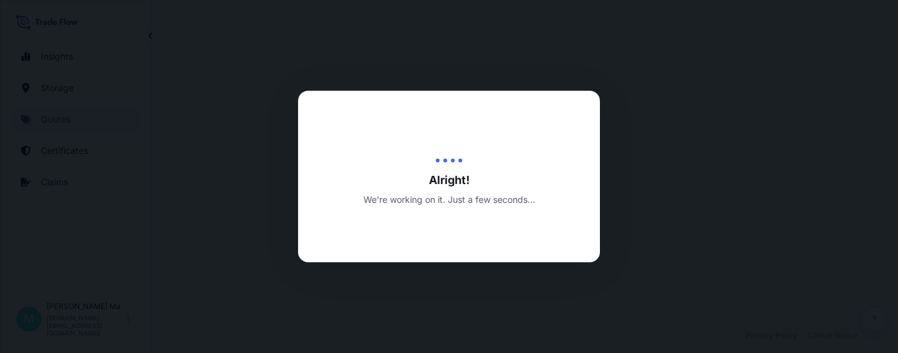
select select "Road / Inland"
select select "Water"
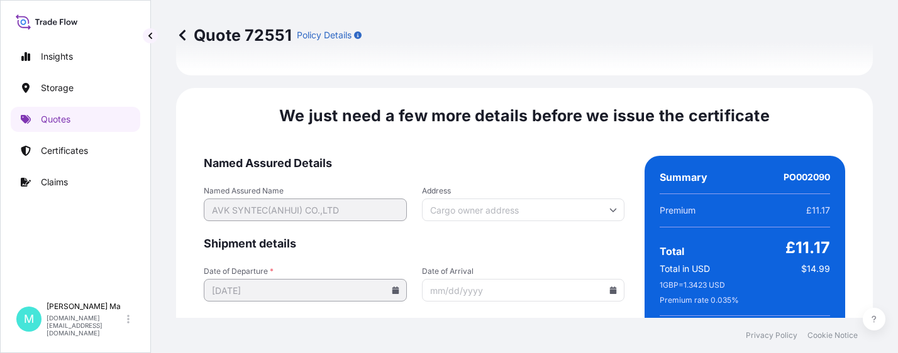
scroll to position [2153, 0]
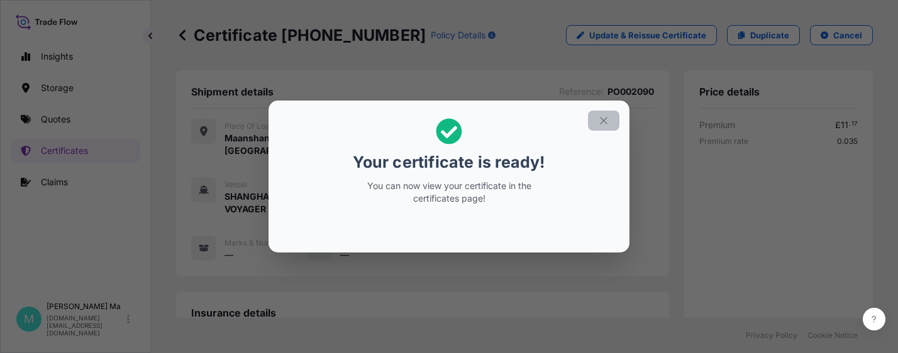
click at [600, 121] on icon "button" at bounding box center [603, 120] width 11 height 11
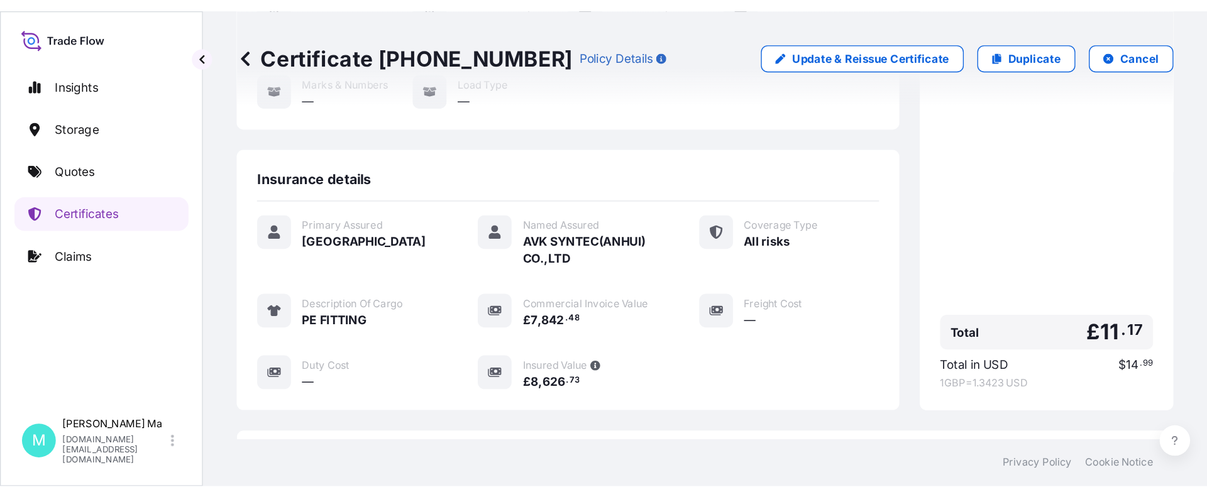
scroll to position [377, 0]
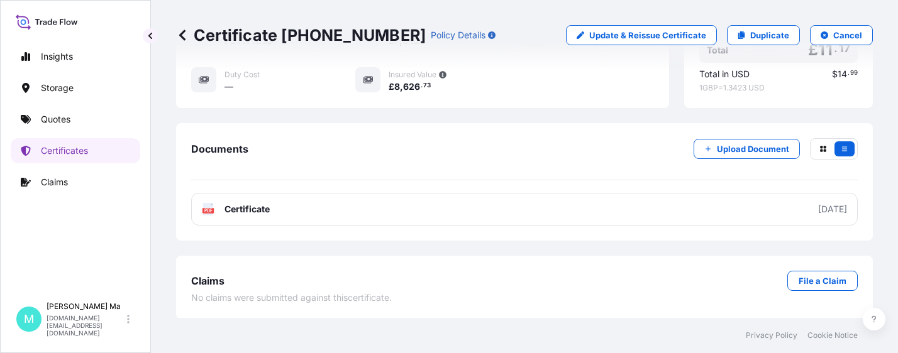
click at [359, 206] on link "PDF Certificate 2025-09-30" at bounding box center [524, 209] width 666 height 33
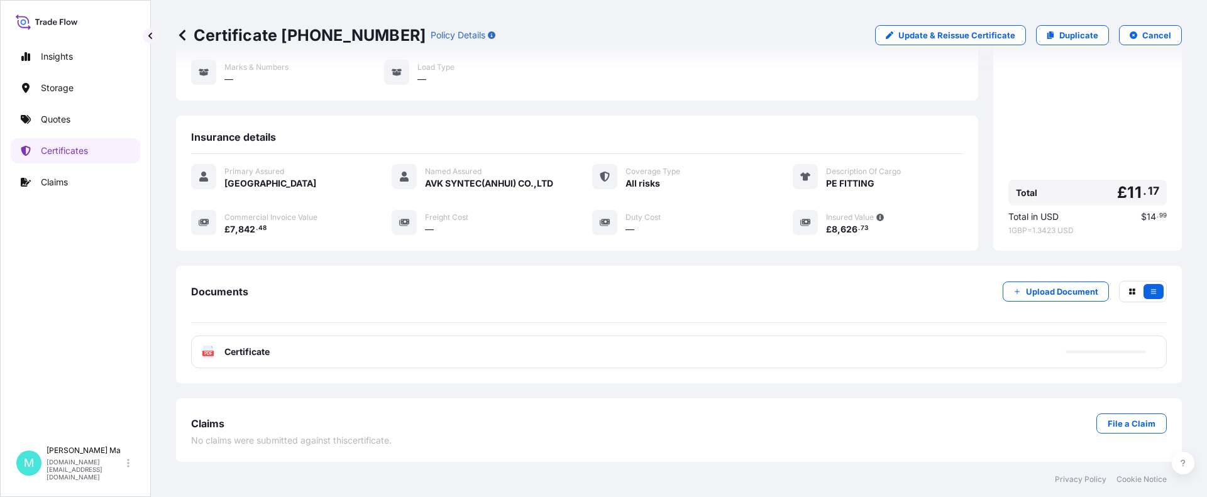
scroll to position [151, 0]
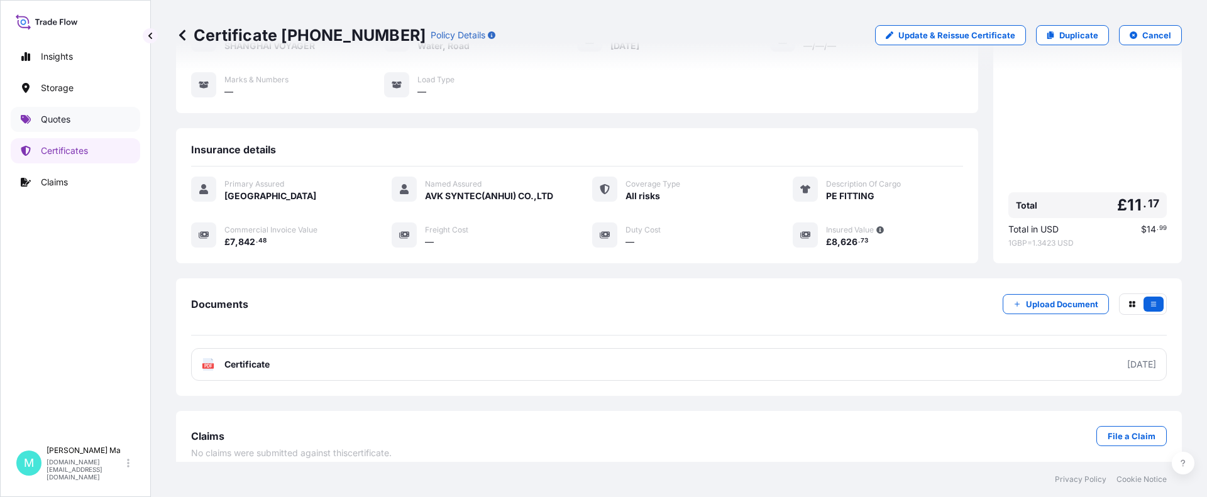
click at [64, 119] on p "Quotes" at bounding box center [56, 119] width 30 height 13
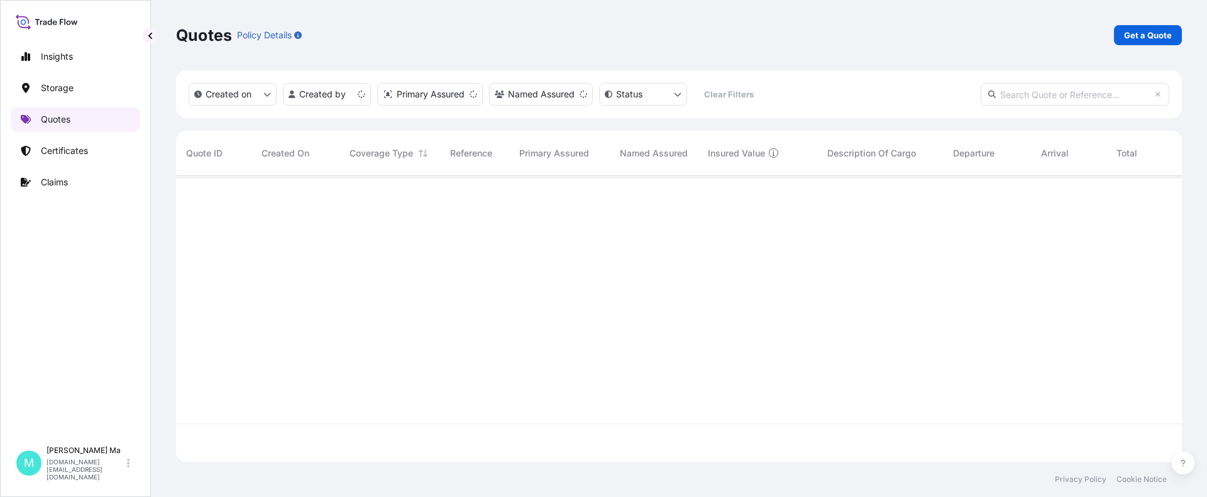
scroll to position [284, 996]
click at [897, 35] on p "Get a Quote" at bounding box center [1148, 35] width 48 height 13
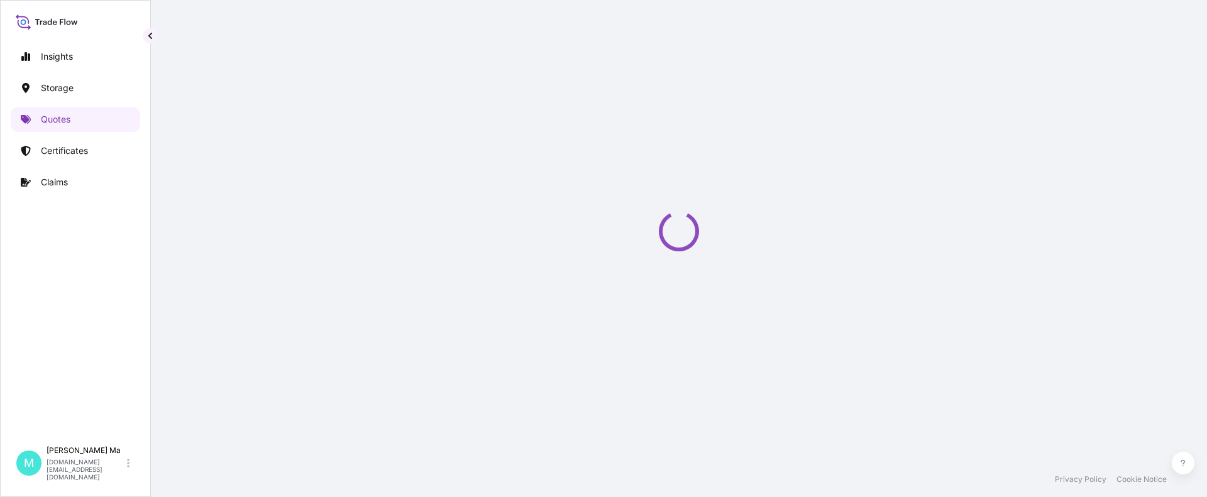
select select "Water"
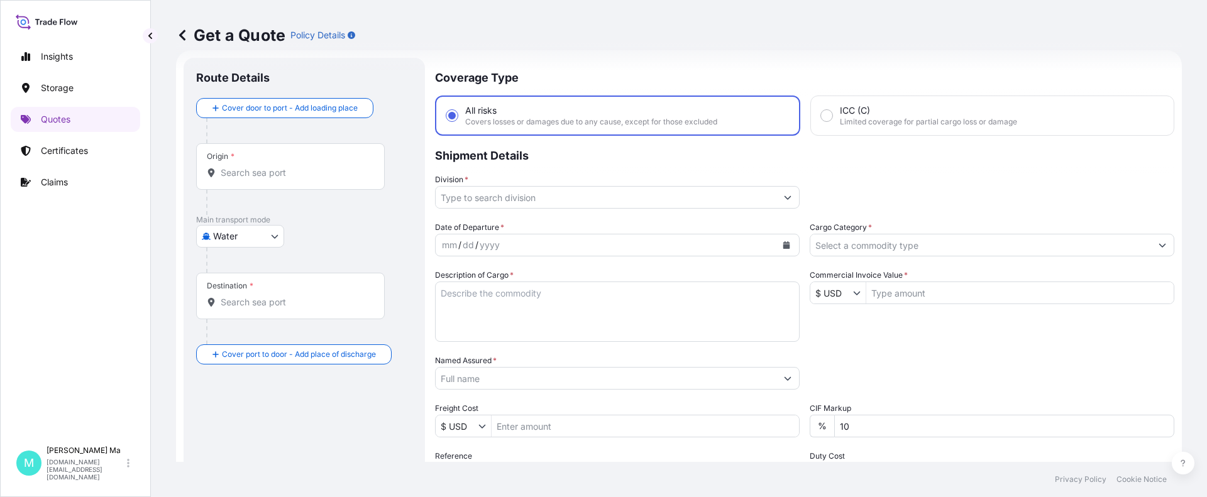
scroll to position [146, 0]
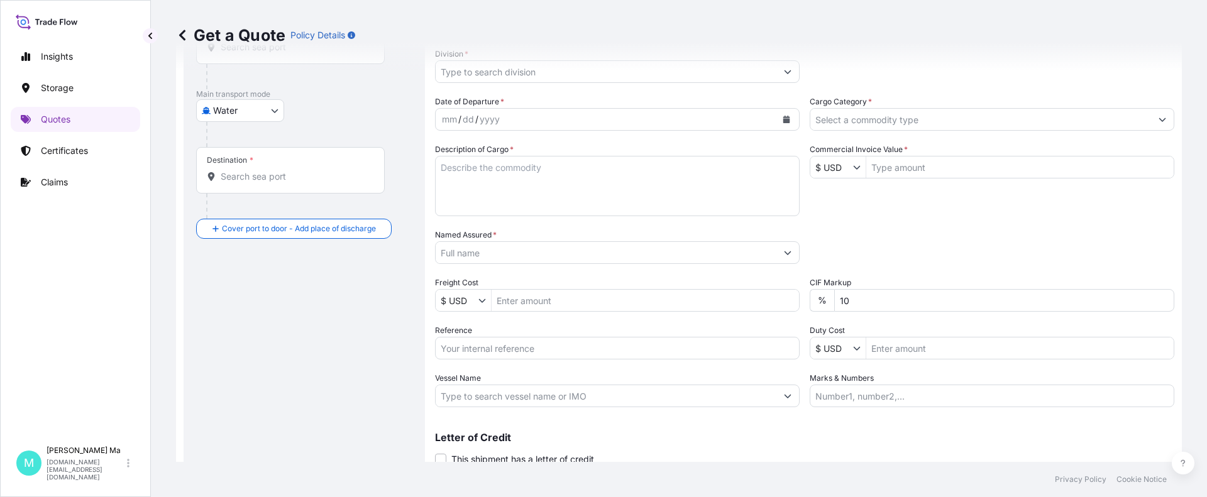
click at [556, 348] on input "Reference" at bounding box center [617, 348] width 365 height 23
paste input "HK250723"
type input "HK250723"
click at [284, 179] on input "Destination *" at bounding box center [295, 176] width 148 height 13
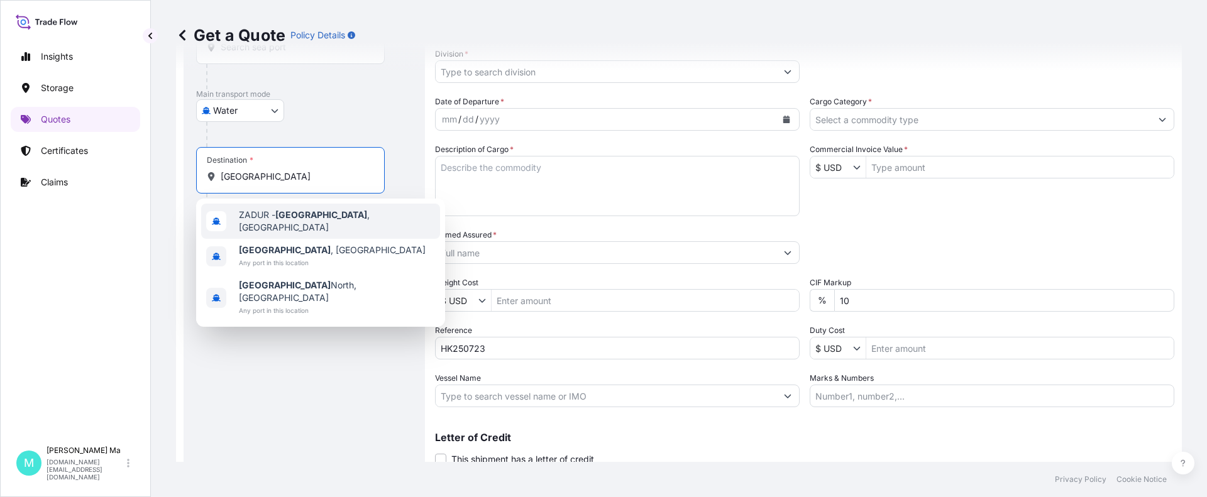
click at [314, 223] on span "ZADUR - Durban , South Africa" at bounding box center [337, 221] width 196 height 25
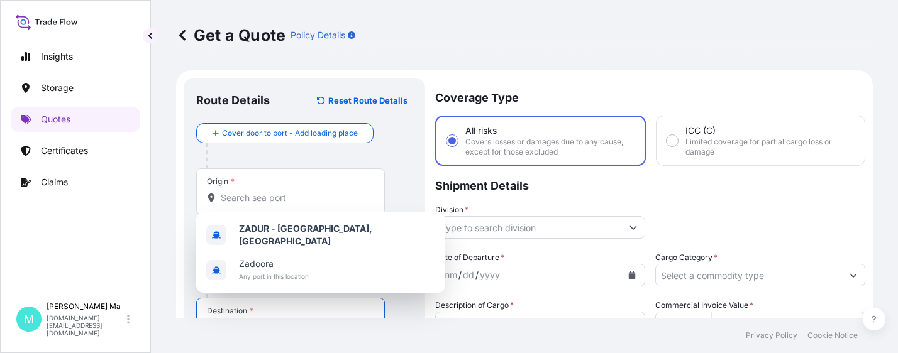
scroll to position [14, 0]
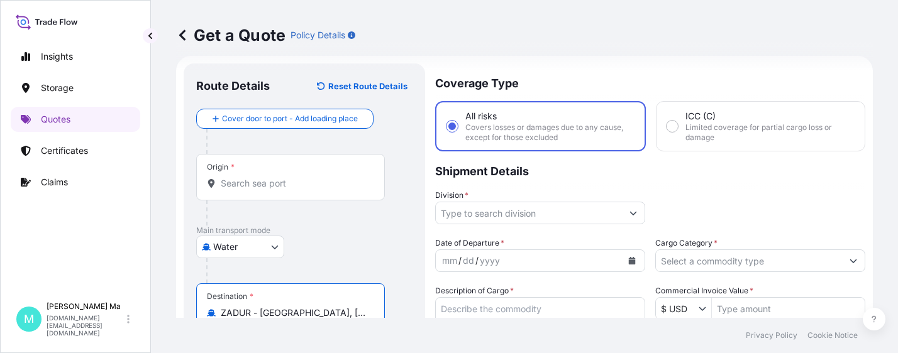
type input "ZADUR - Durban, South Africa"
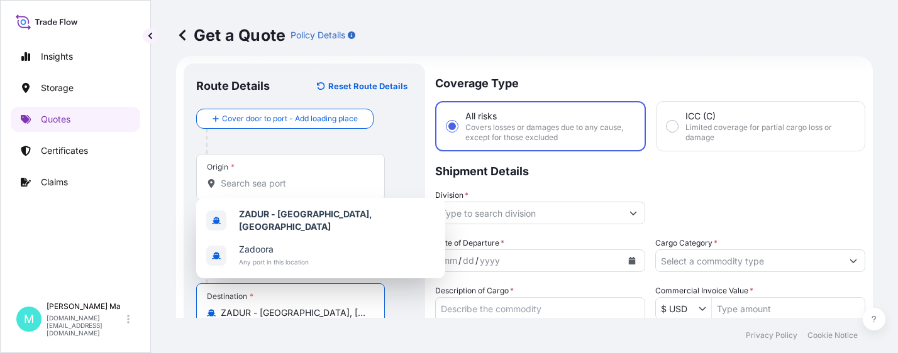
click at [269, 182] on input "Origin *" at bounding box center [295, 183] width 148 height 13
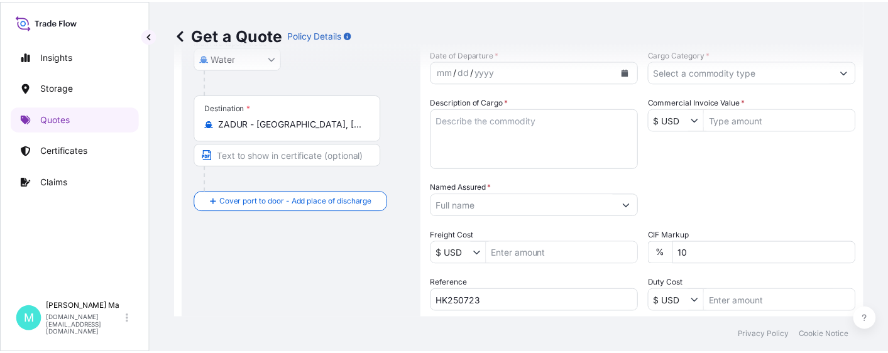
scroll to position [77, 0]
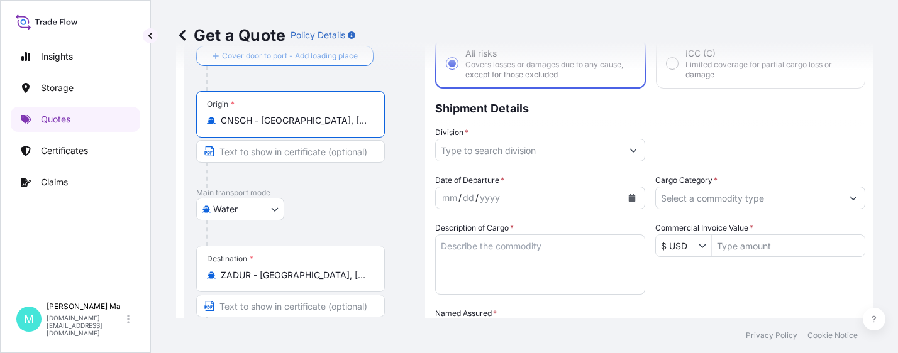
type input "CNSGH - Shanghai, China"
click at [578, 147] on input "Division *" at bounding box center [529, 150] width 186 height 23
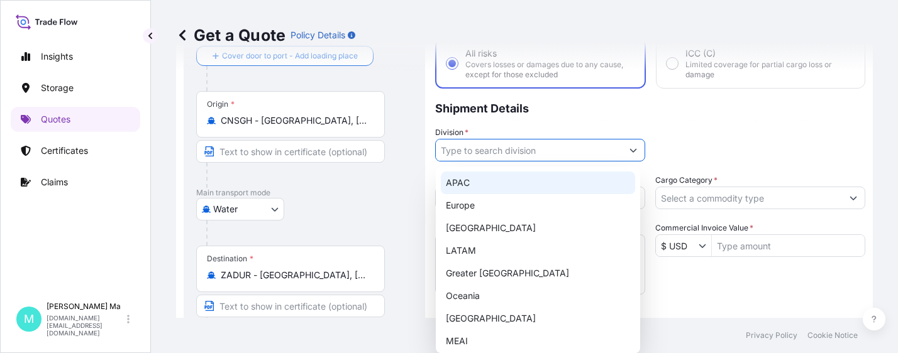
click at [507, 185] on div "APAC" at bounding box center [538, 183] width 194 height 23
type input "APAC"
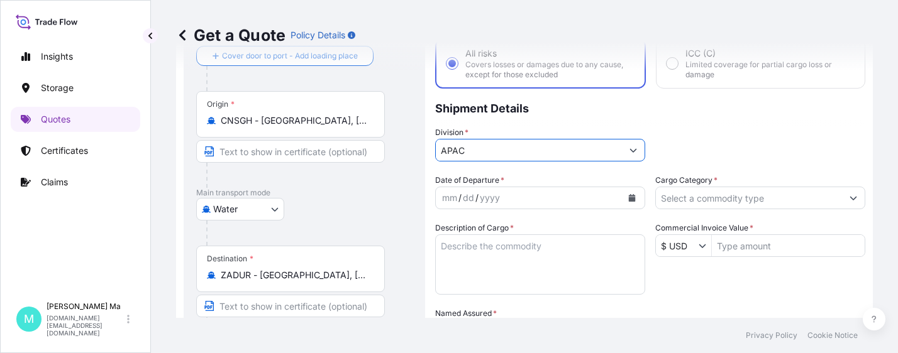
click at [714, 202] on input "Cargo Category *" at bounding box center [749, 198] width 186 height 23
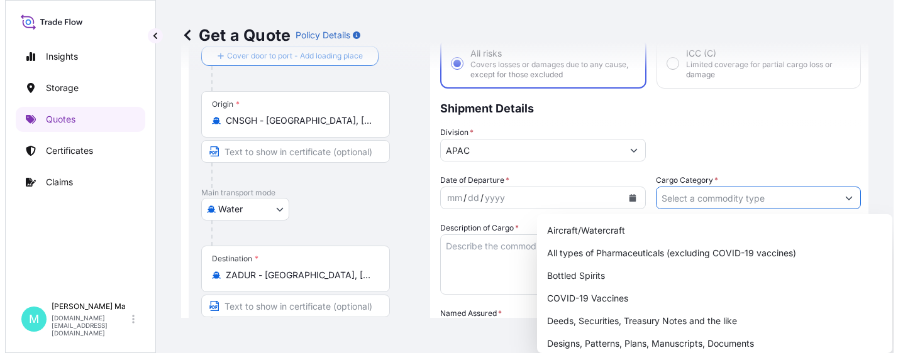
scroll to position [63, 0]
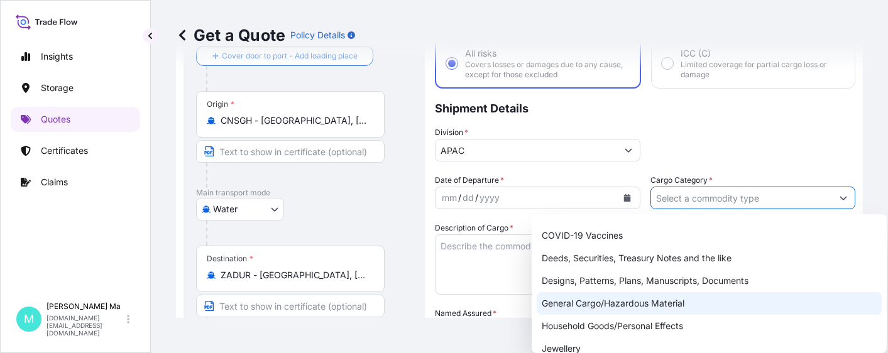
click at [610, 307] on div "General Cargo/Hazardous Material" at bounding box center [709, 303] width 345 height 23
type input "General Cargo/Hazardous Material"
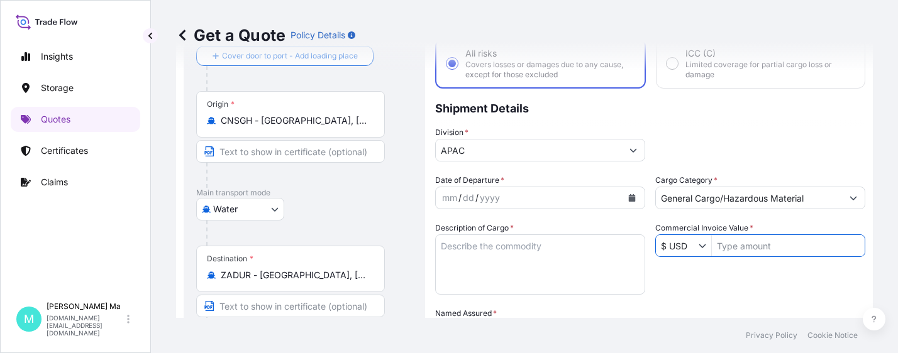
click at [748, 251] on input "Commercial Invoice Value *" at bounding box center [788, 246] width 153 height 23
type input "6,160.5"
click at [629, 198] on icon "Calendar" at bounding box center [632, 198] width 7 height 8
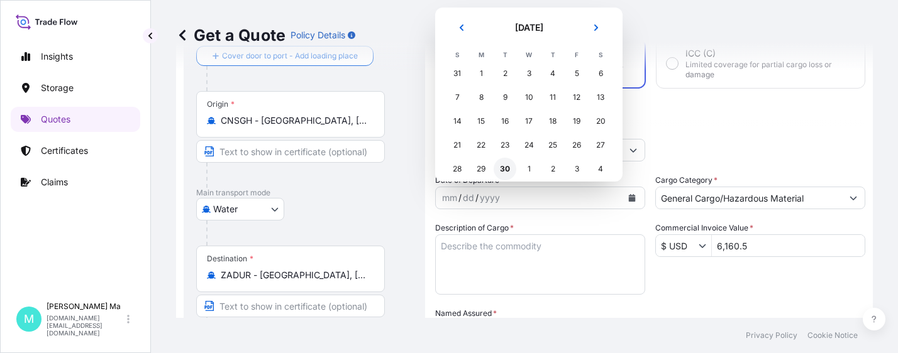
click at [508, 168] on div "30" at bounding box center [505, 169] width 23 height 23
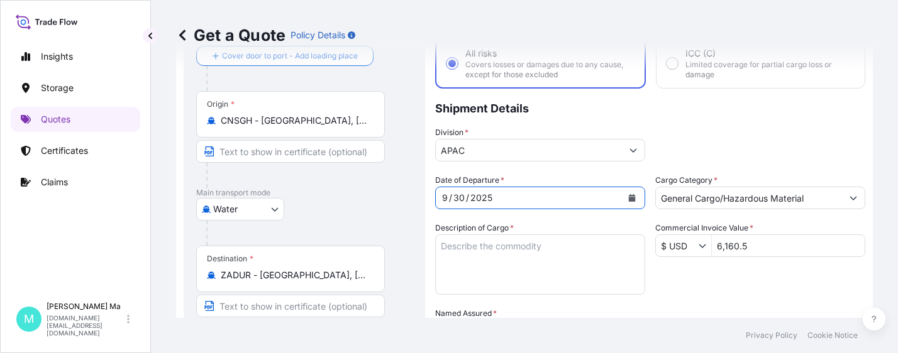
click at [524, 252] on textarea "Description of Cargo *" at bounding box center [540, 265] width 210 height 60
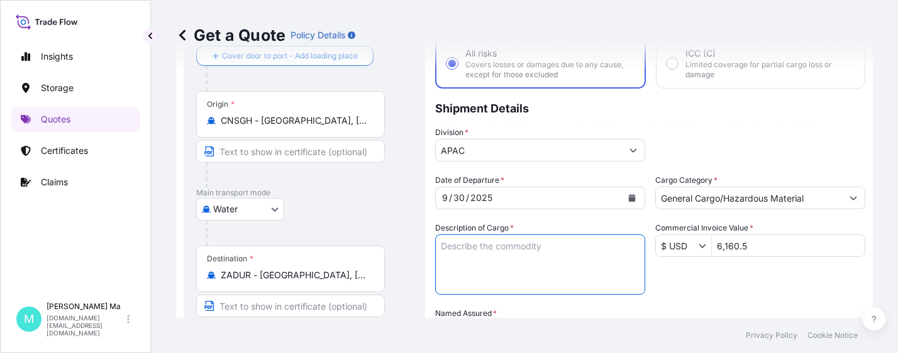
paste textarea "Unsaturated Polyester Resin Duraset 2318 Unsaturated Polyester Resin Duraset 62…"
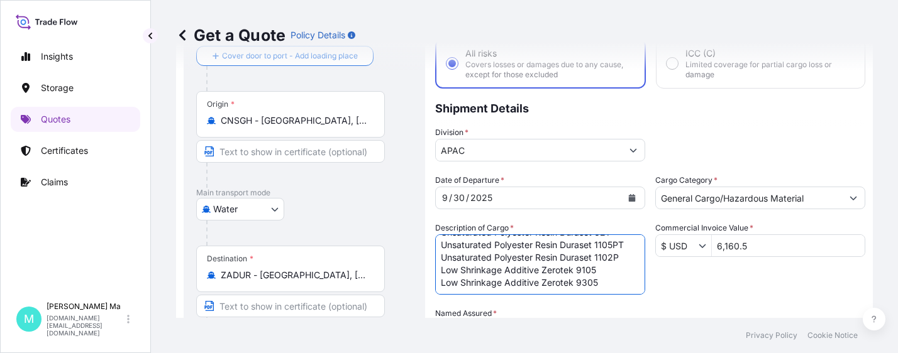
scroll to position [266, 0]
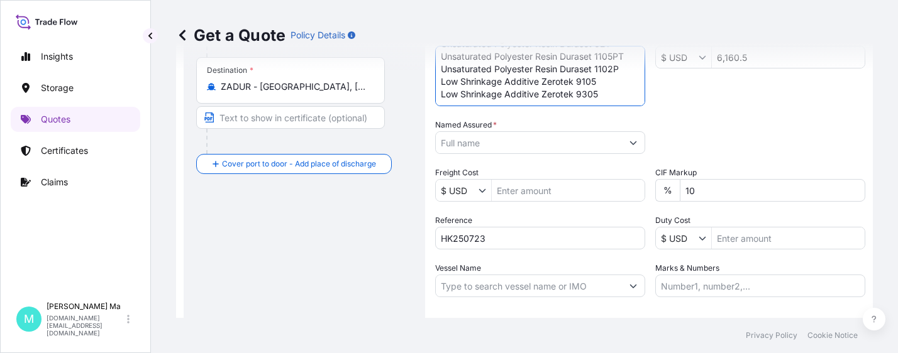
type textarea "Unsaturated Polyester Resin Duraset 2318 Unsaturated Polyester Resin Duraset 62…"
click at [522, 285] on input "Vessel Name" at bounding box center [529, 286] width 186 height 23
paste input "CEZANNE"
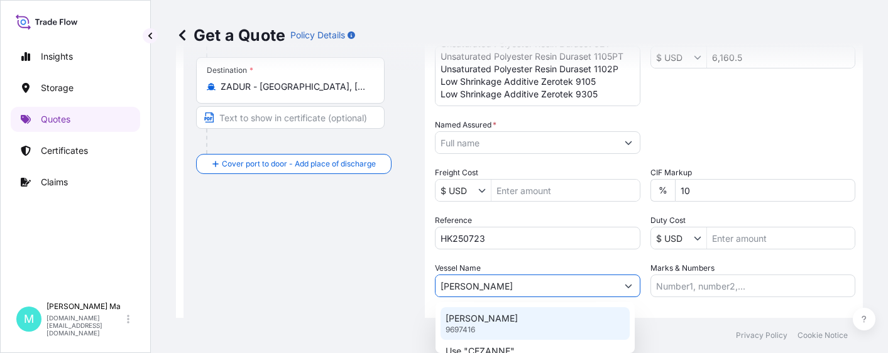
click at [503, 319] on div "CEZANNE 9697416" at bounding box center [535, 323] width 189 height 33
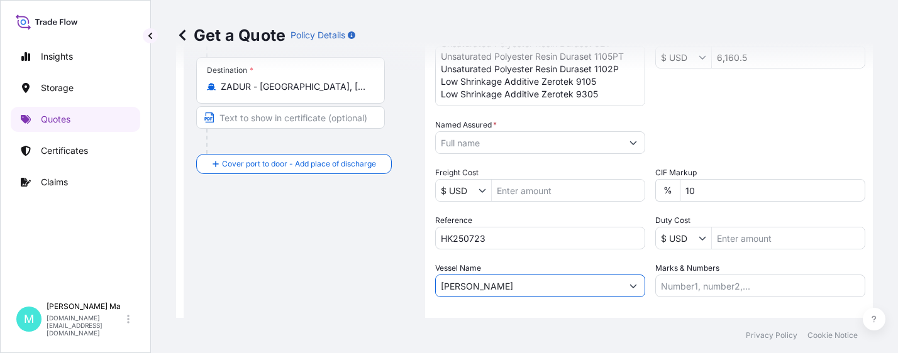
type input "CEZANNE"
click at [526, 145] on input "Named Assured *" at bounding box center [529, 142] width 186 height 23
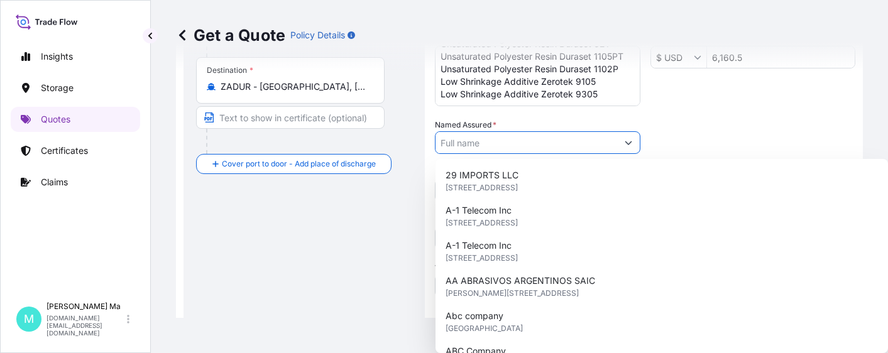
paste input "CHANGZHOU HUAKE POLYMERS CO.,LTD."
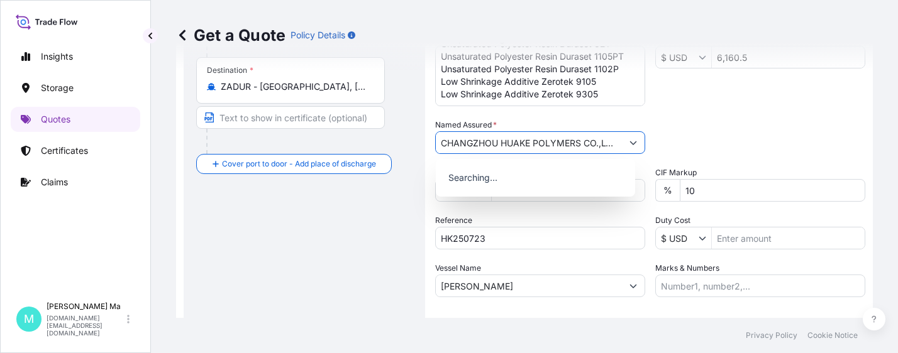
scroll to position [0, 8]
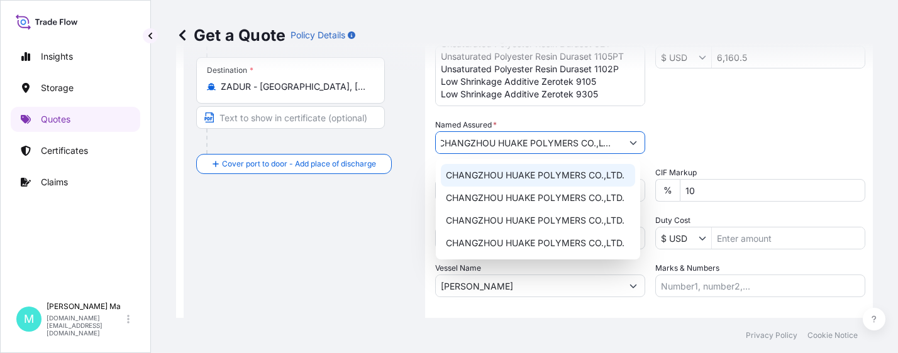
click at [555, 174] on span "CHANGZHOU HUAKE POLYMERS CO.,LTD." at bounding box center [535, 175] width 179 height 13
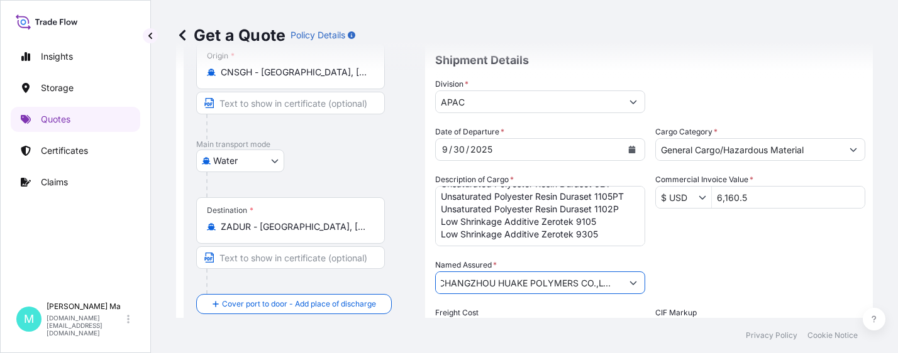
scroll to position [346, 0]
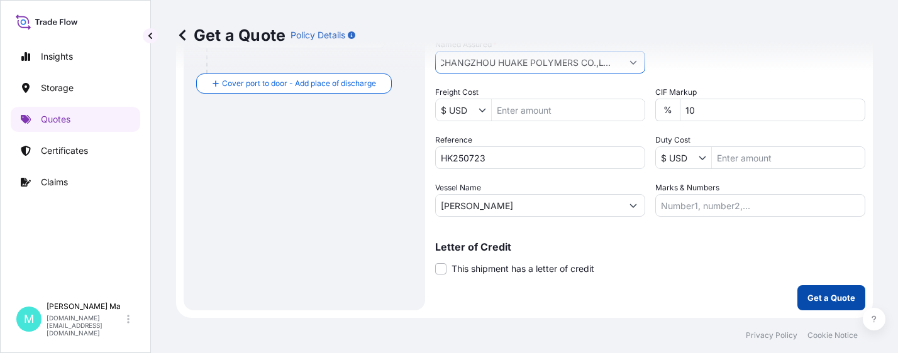
type input "CHANGZHOU HUAKE POLYMERS CO.,LTD."
click at [822, 293] on p "Get a Quote" at bounding box center [831, 298] width 48 height 13
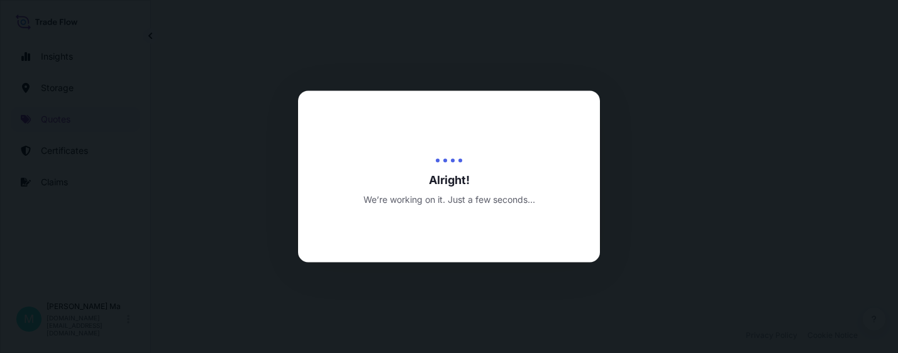
select select "Water"
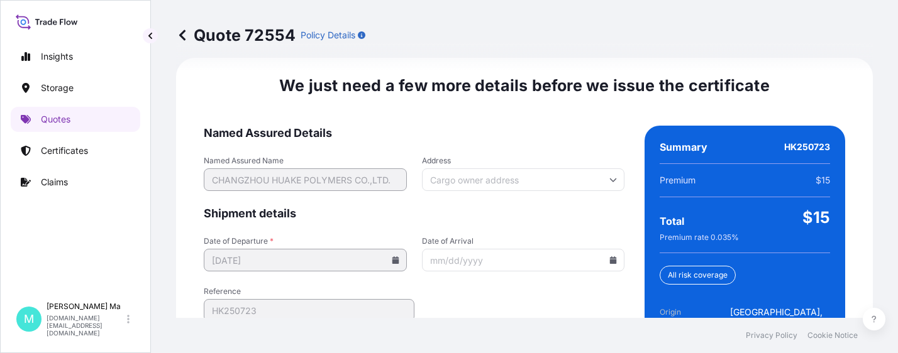
scroll to position [2055, 0]
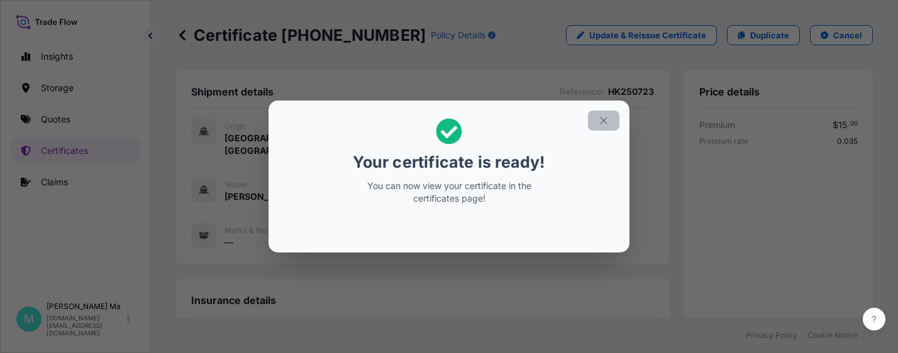
click at [604, 119] on icon "button" at bounding box center [603, 120] width 11 height 11
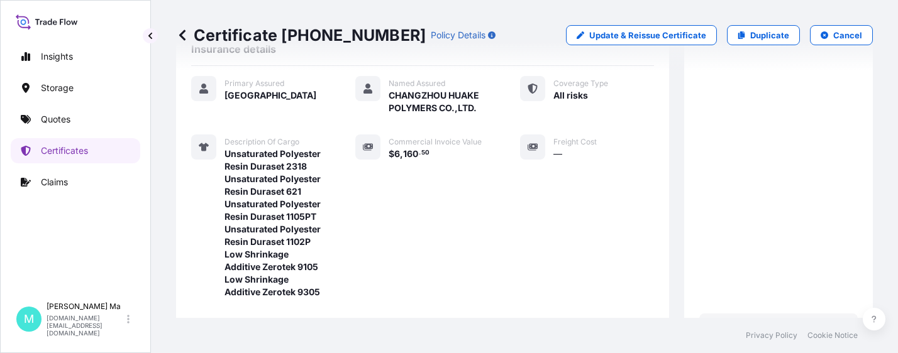
scroll to position [504, 0]
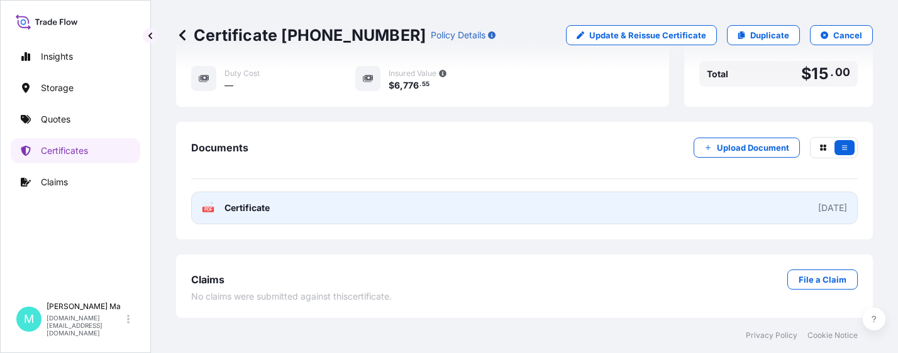
click at [375, 205] on link "PDF Certificate 2025-09-30" at bounding box center [524, 208] width 666 height 33
